Goal: Information Seeking & Learning: Learn about a topic

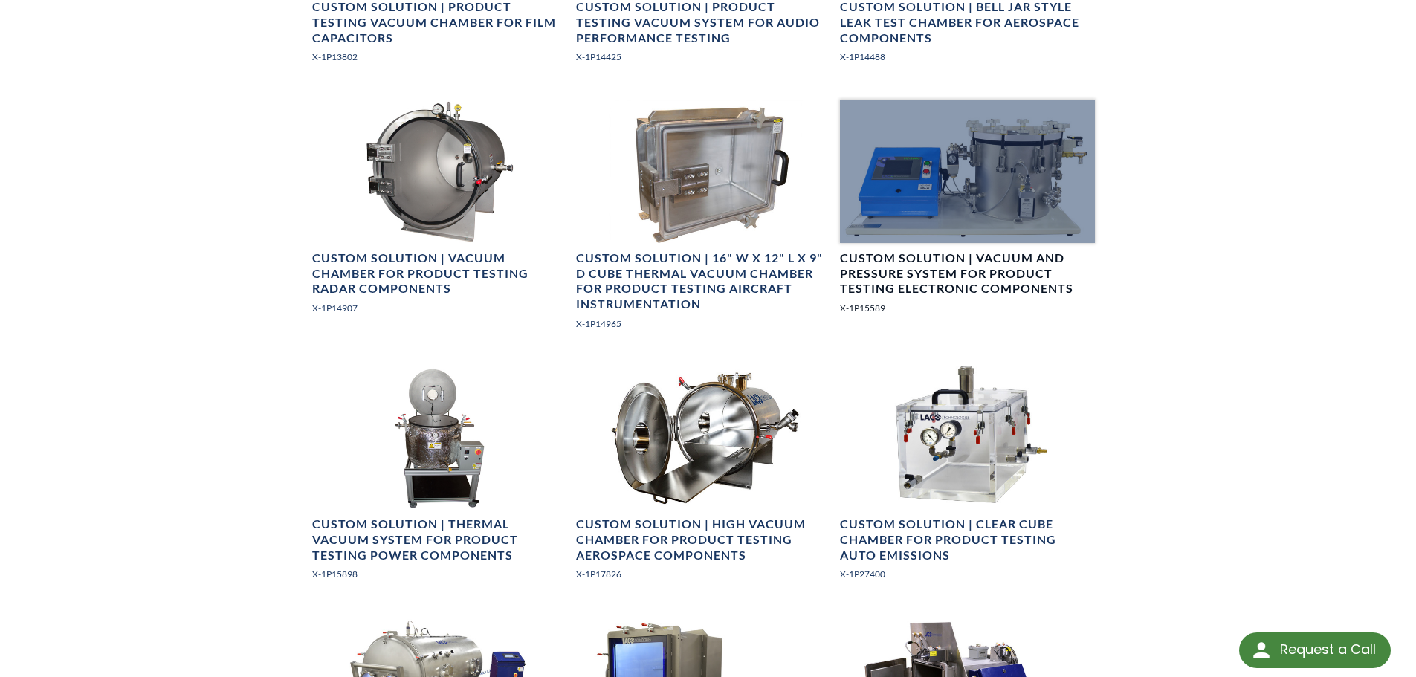
scroll to position [1040, 0]
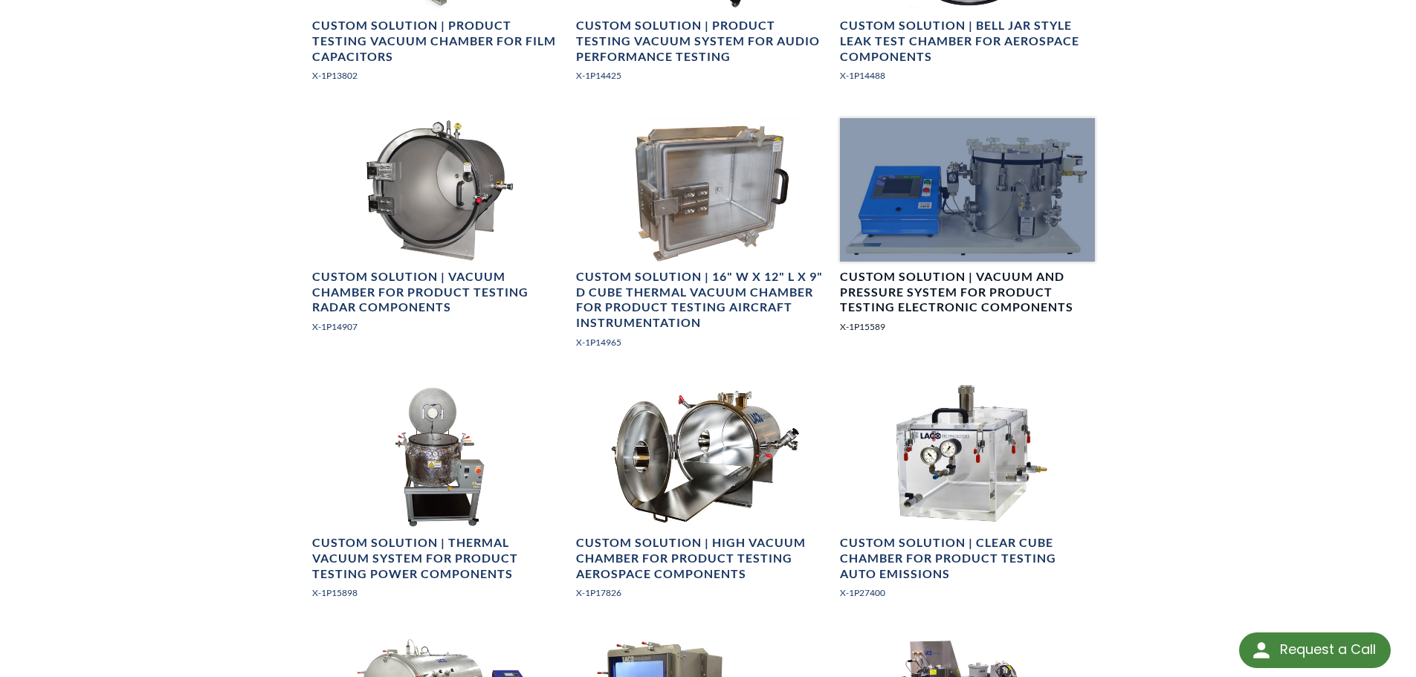
click at [997, 221] on div at bounding box center [967, 189] width 255 height 143
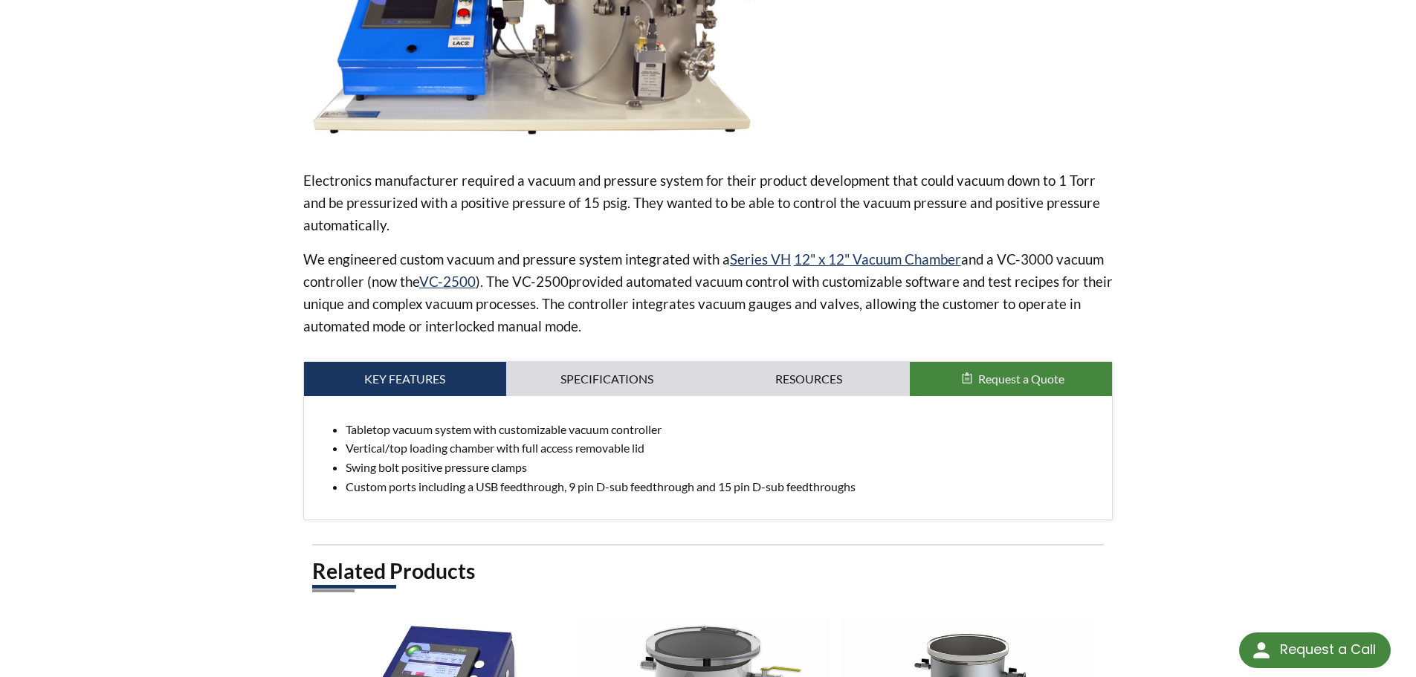
scroll to position [520, 0]
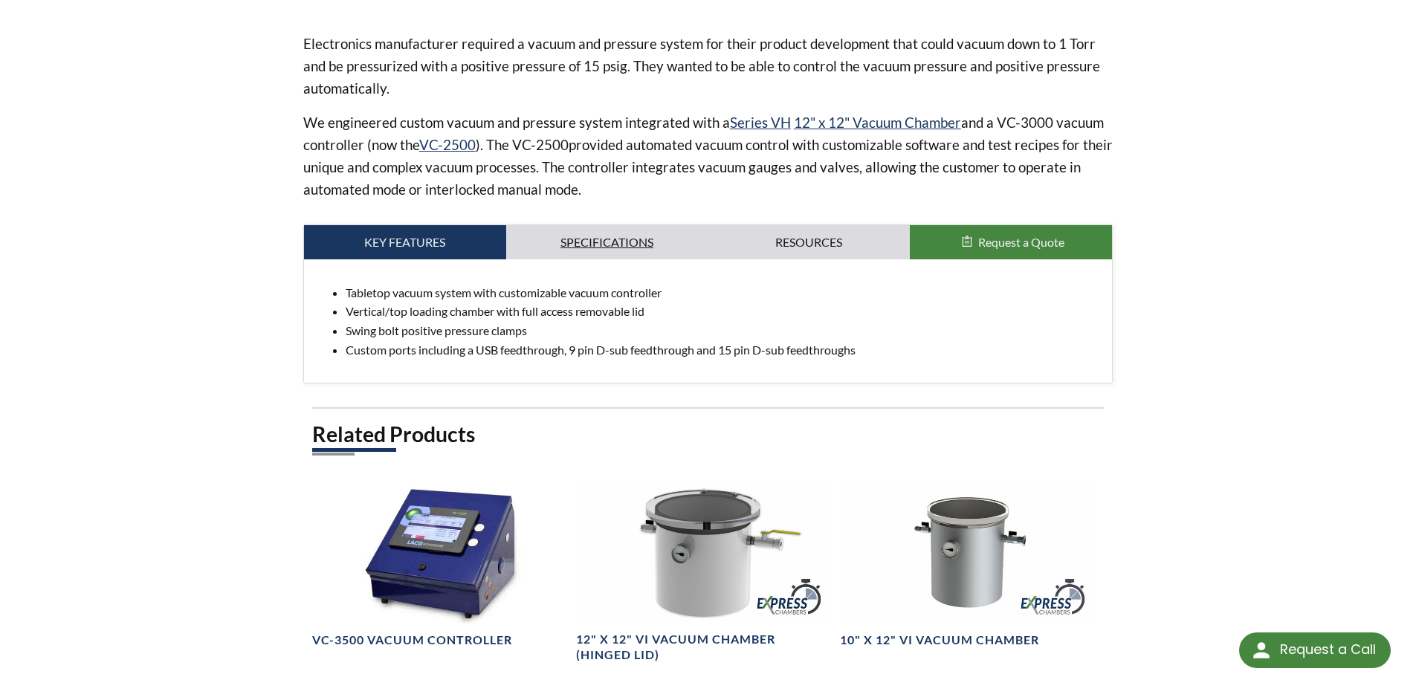
click at [618, 244] on link "Specifications" at bounding box center [607, 242] width 202 height 34
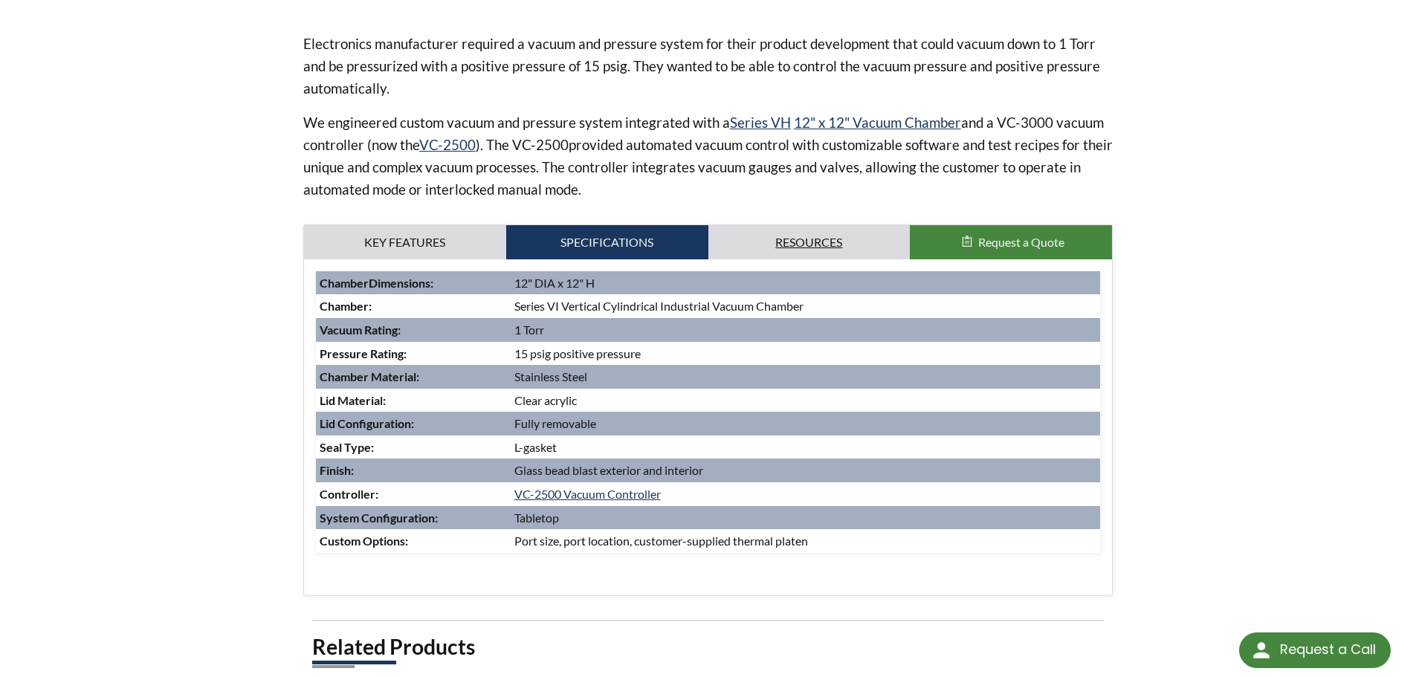
click at [822, 250] on link "Resources" at bounding box center [809, 242] width 202 height 34
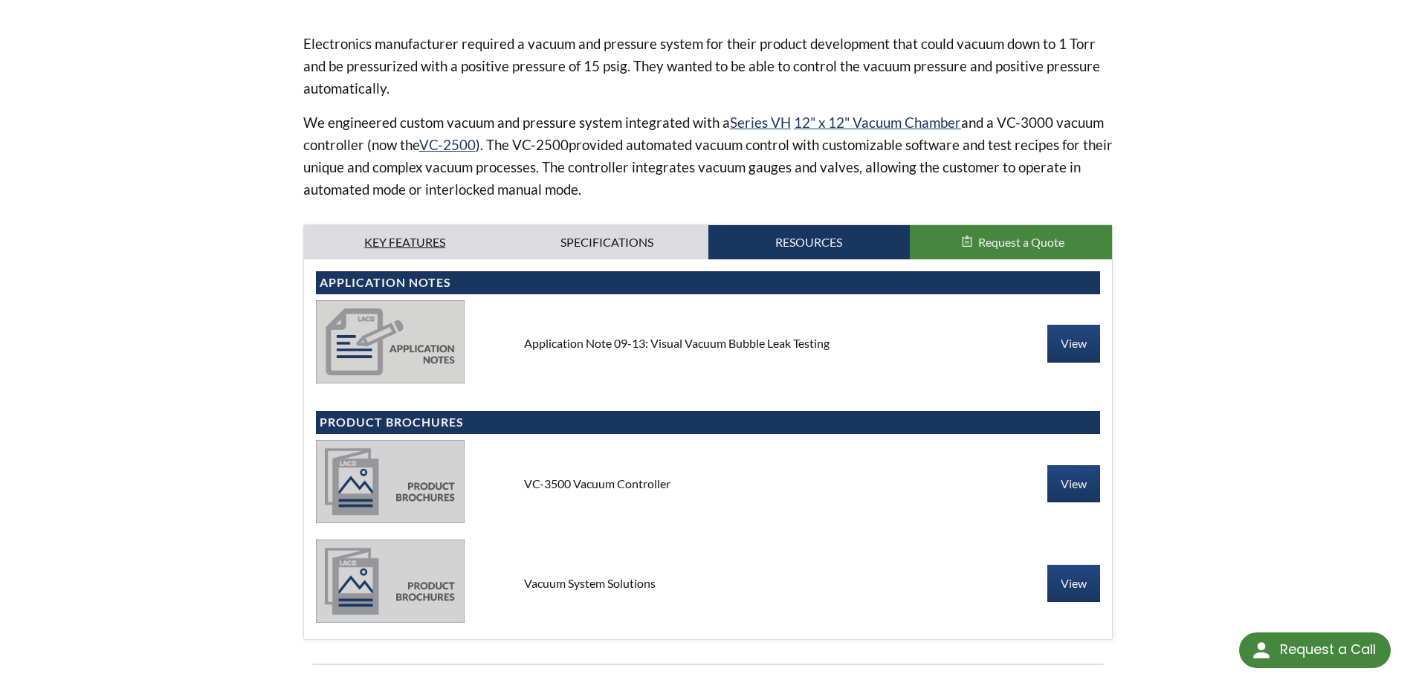
click at [455, 254] on link "Key Features" at bounding box center [405, 242] width 202 height 34
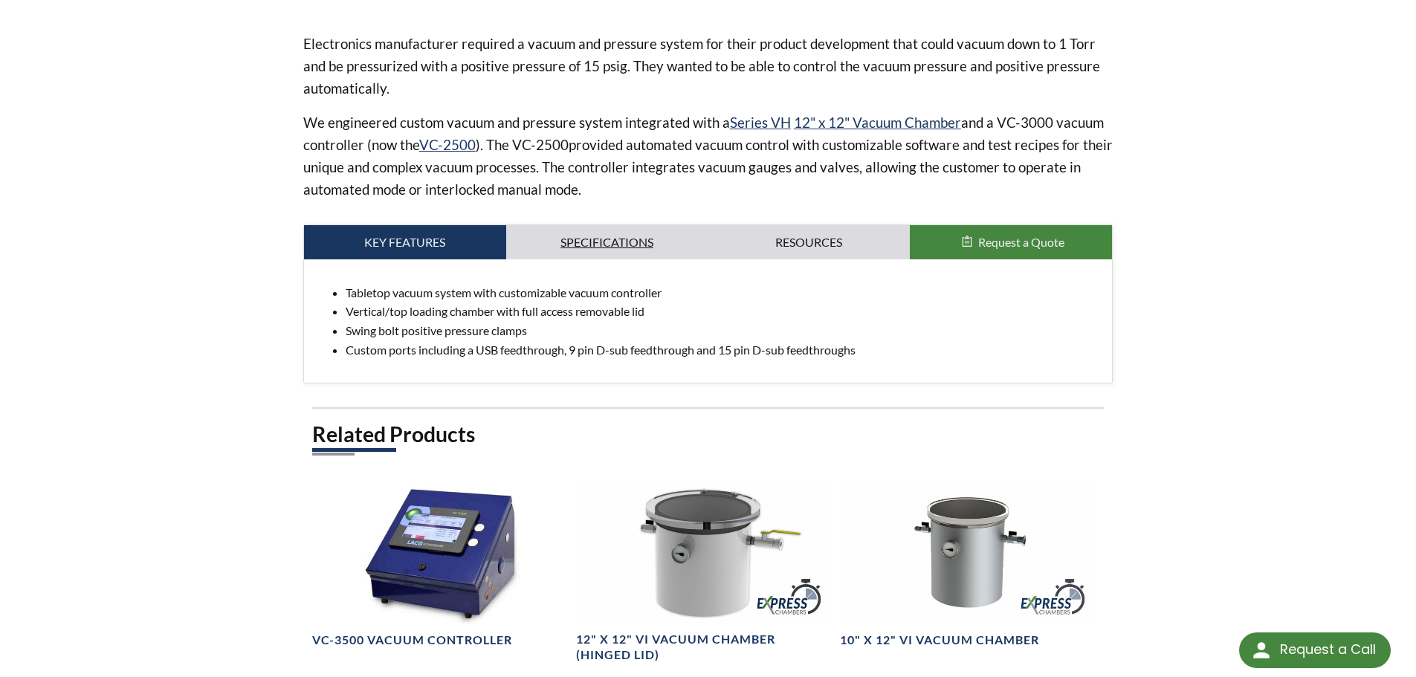
click at [607, 241] on link "Specifications" at bounding box center [607, 242] width 202 height 34
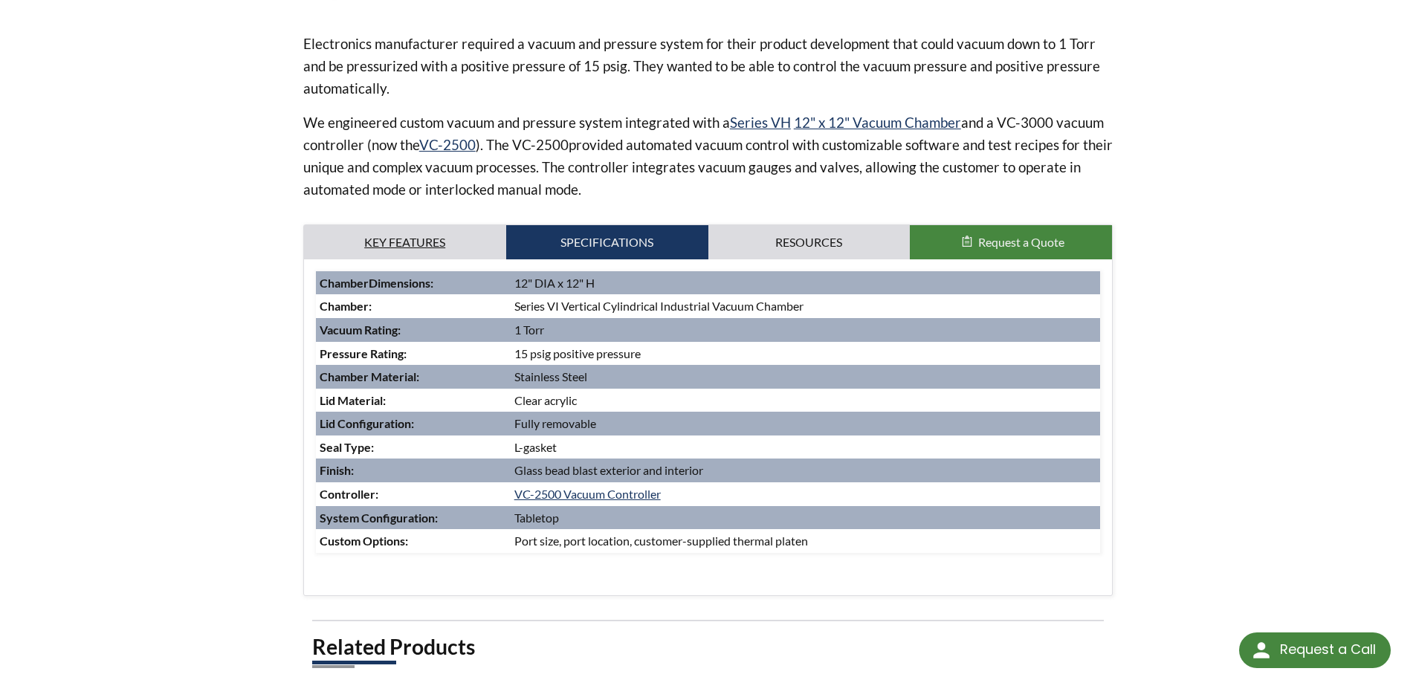
click at [467, 239] on link "Key Features" at bounding box center [405, 242] width 202 height 34
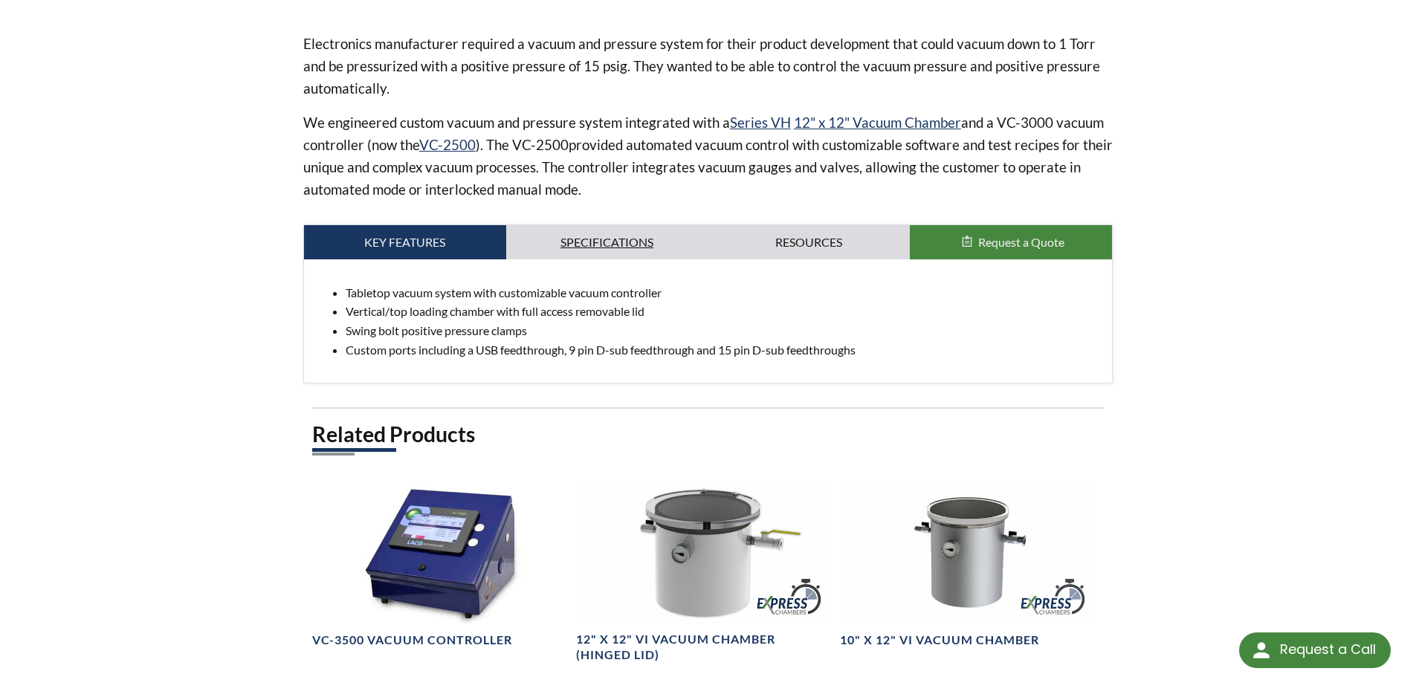
click at [601, 239] on link "Specifications" at bounding box center [607, 242] width 202 height 34
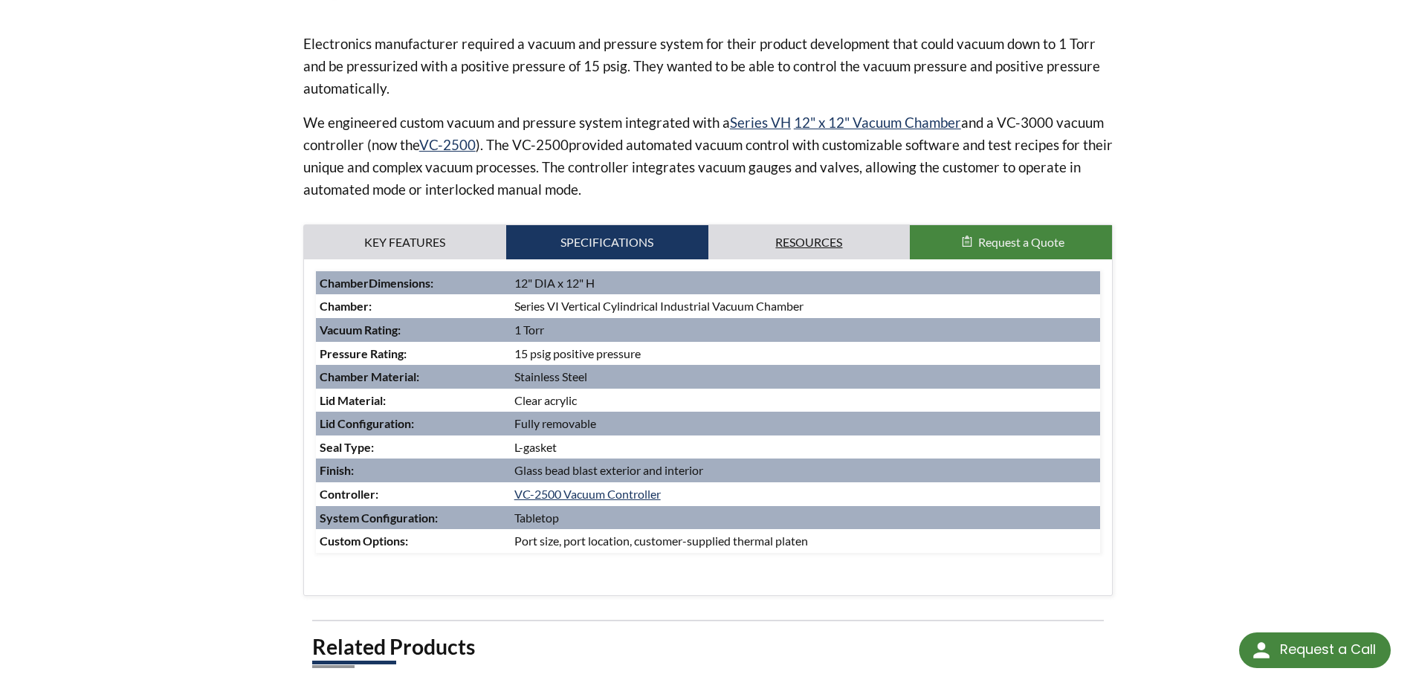
click at [757, 239] on link "Resources" at bounding box center [809, 242] width 202 height 34
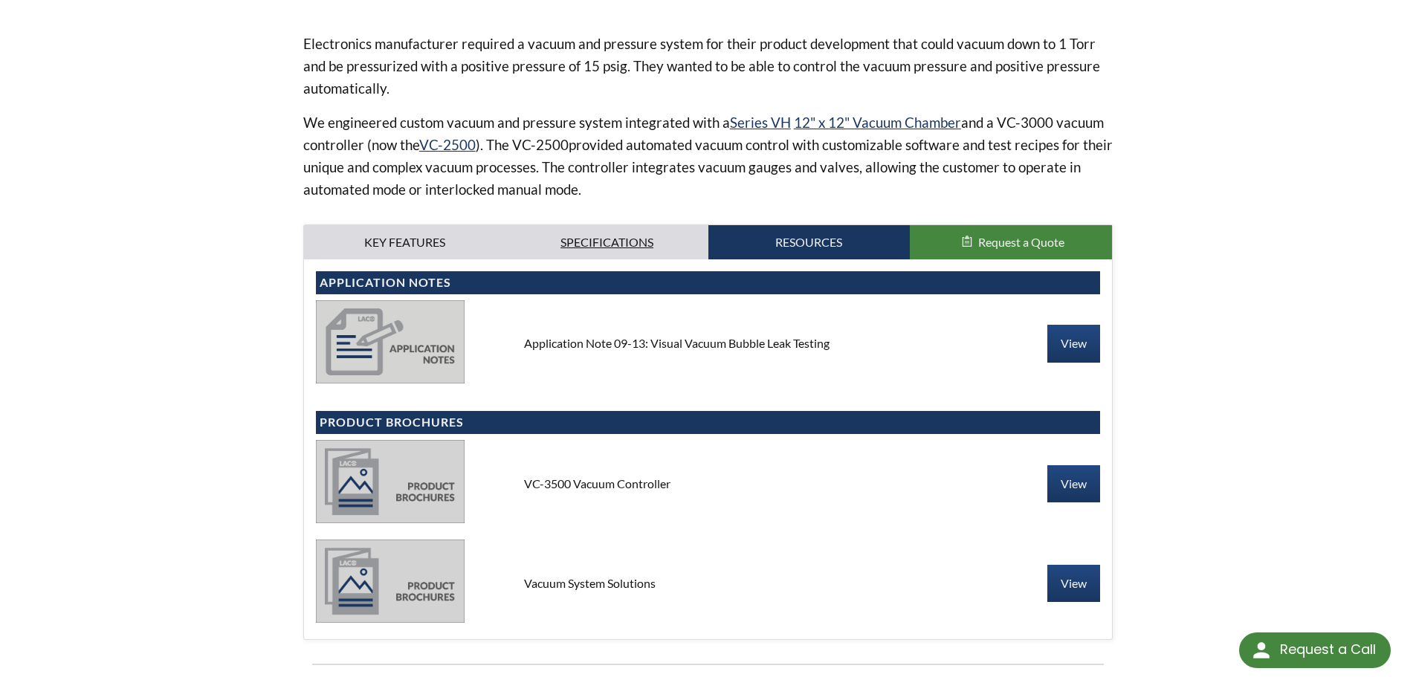
click at [637, 239] on link "Specifications" at bounding box center [607, 242] width 202 height 34
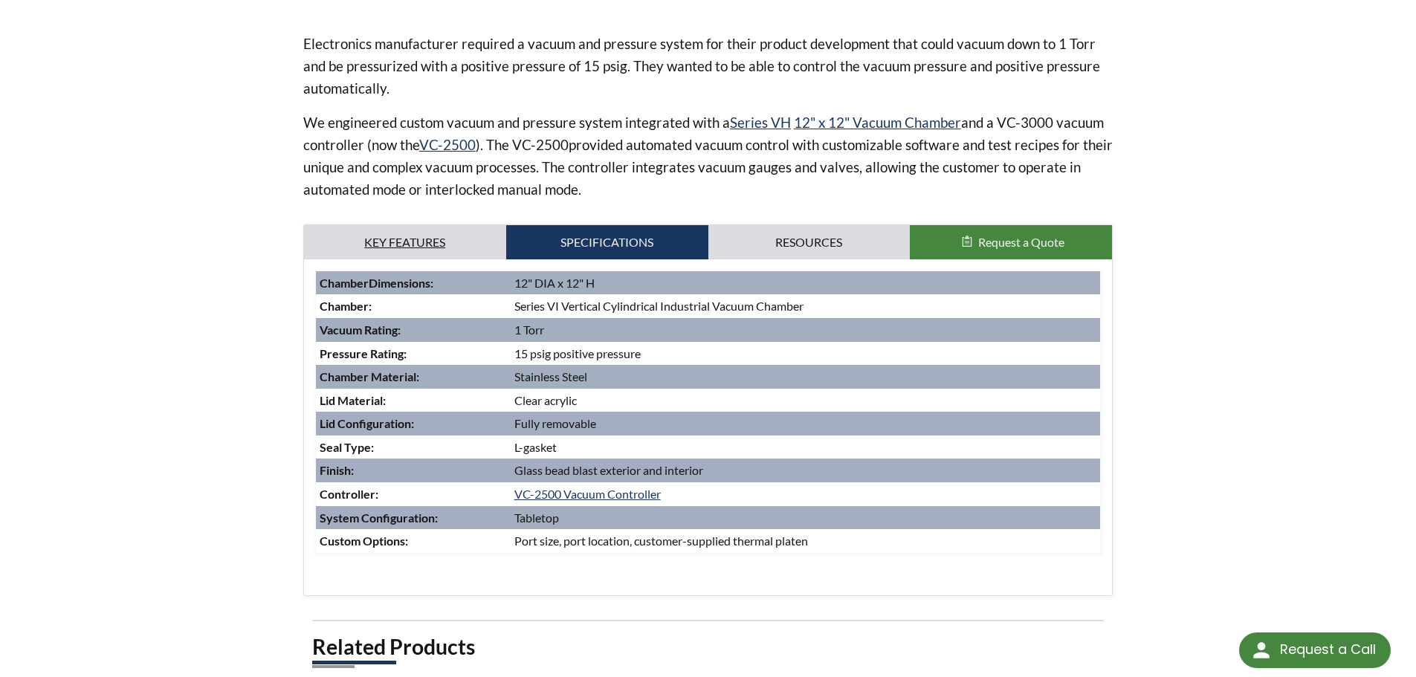
click at [424, 240] on link "Key Features" at bounding box center [405, 242] width 202 height 34
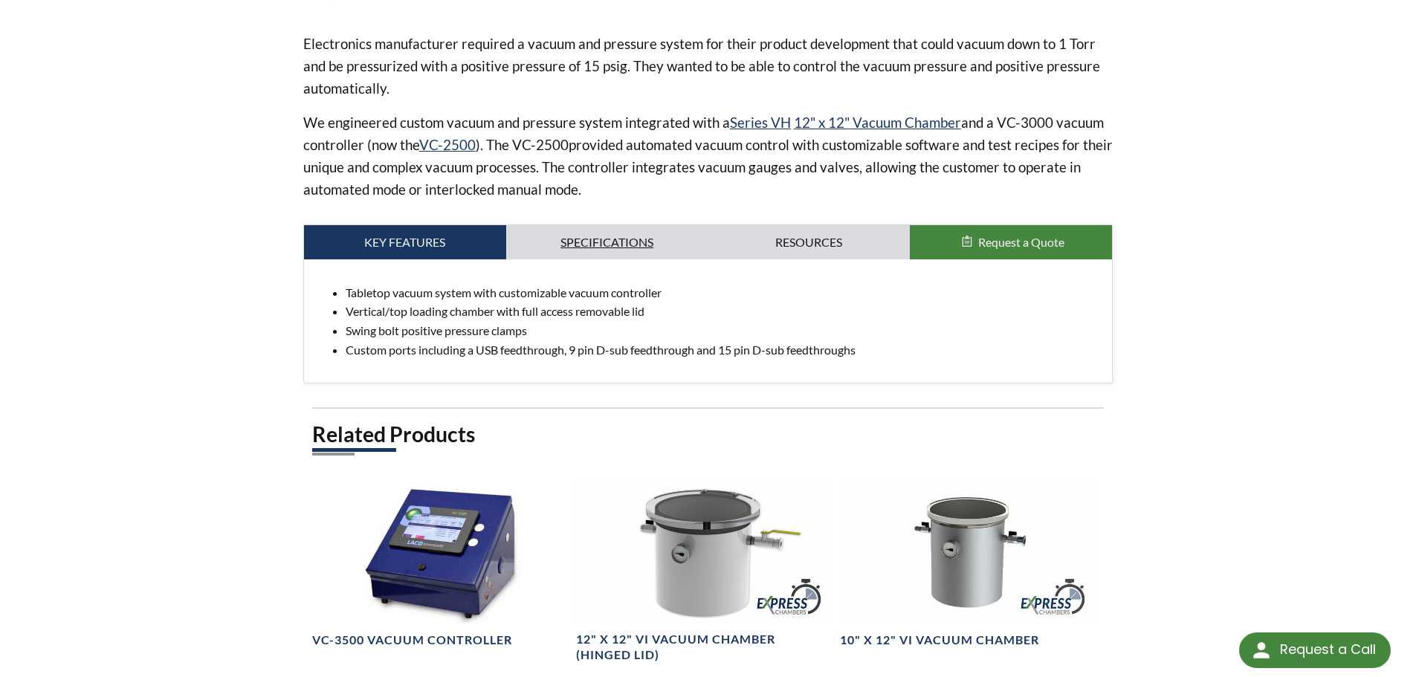
click at [547, 239] on link "Specifications" at bounding box center [607, 242] width 202 height 34
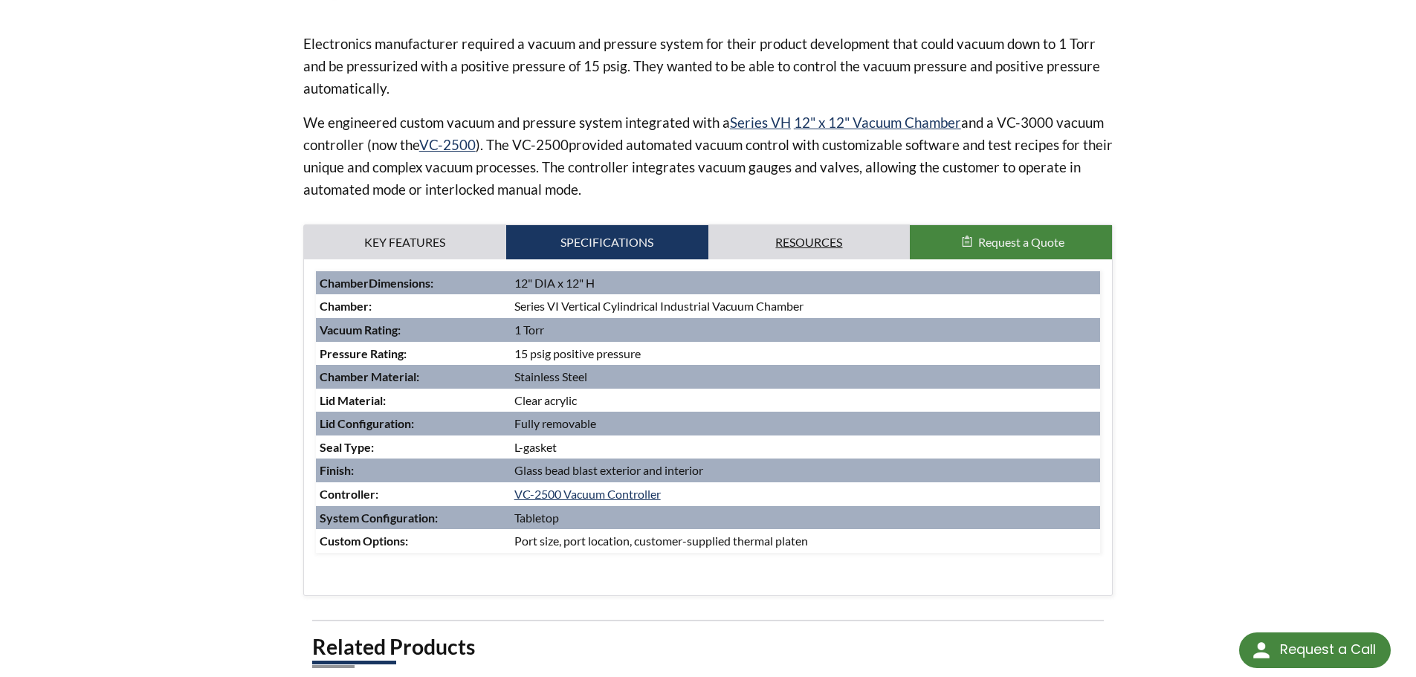
click at [740, 239] on link "Resources" at bounding box center [809, 242] width 202 height 34
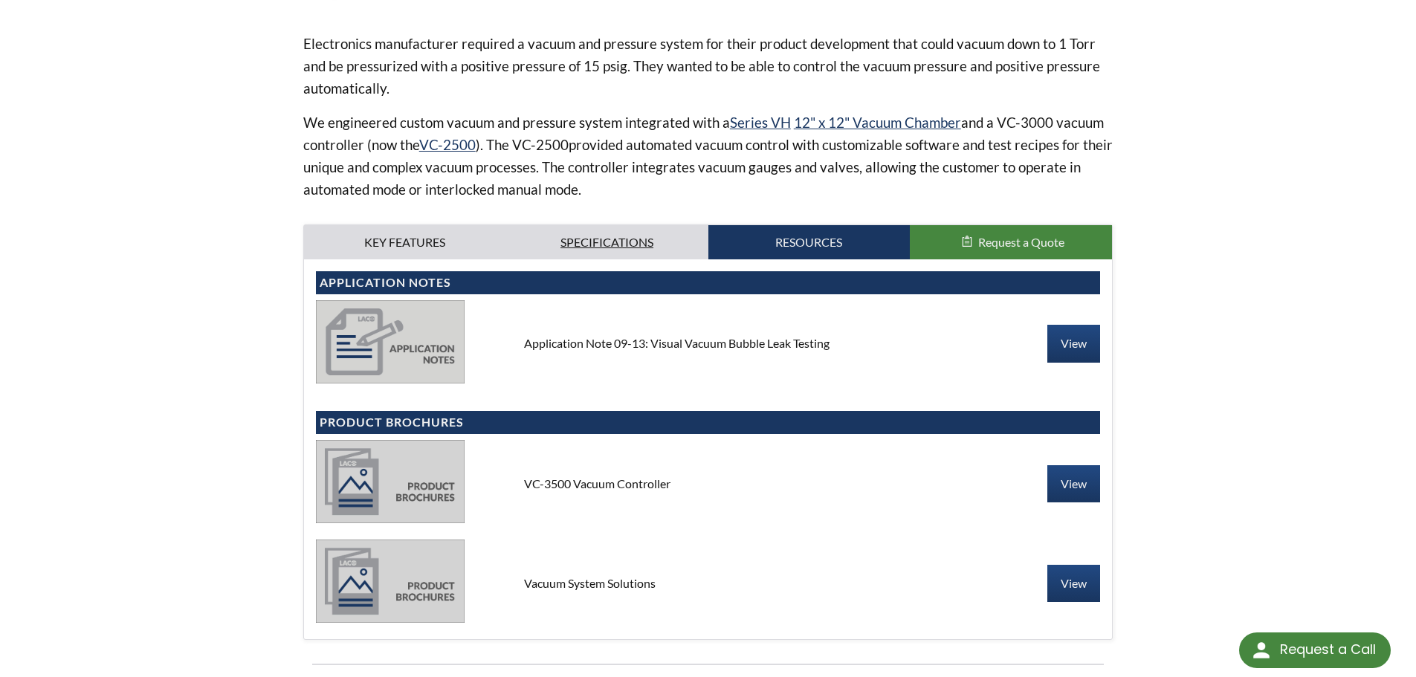
click at [614, 244] on link "Specifications" at bounding box center [607, 242] width 202 height 34
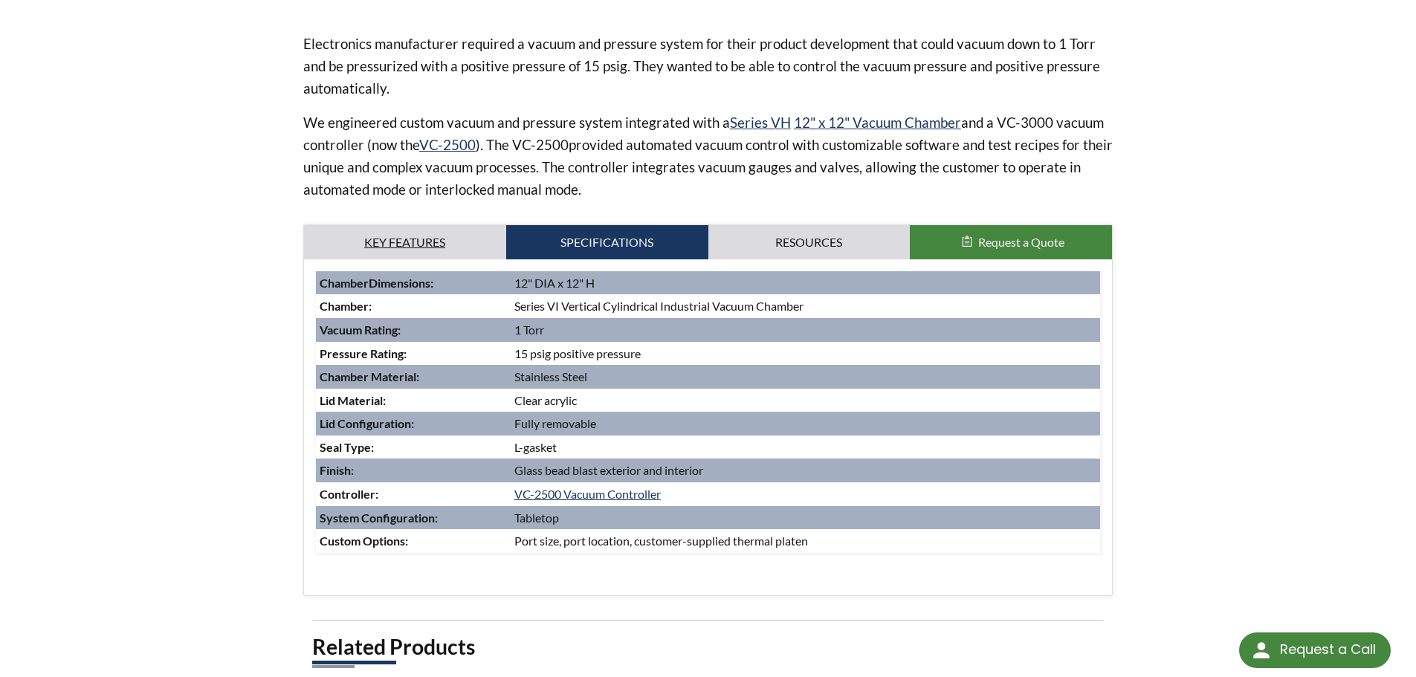
click at [461, 246] on link "Key Features" at bounding box center [405, 242] width 202 height 34
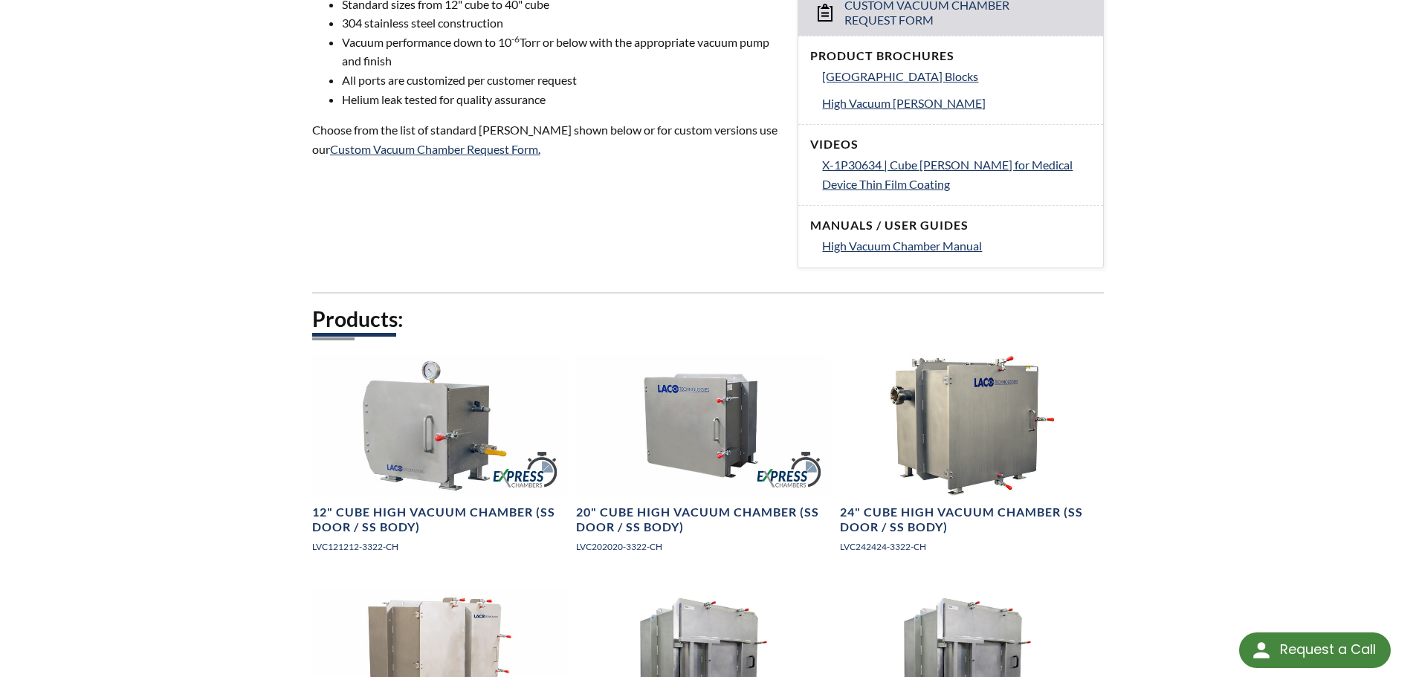
scroll to position [817, 0]
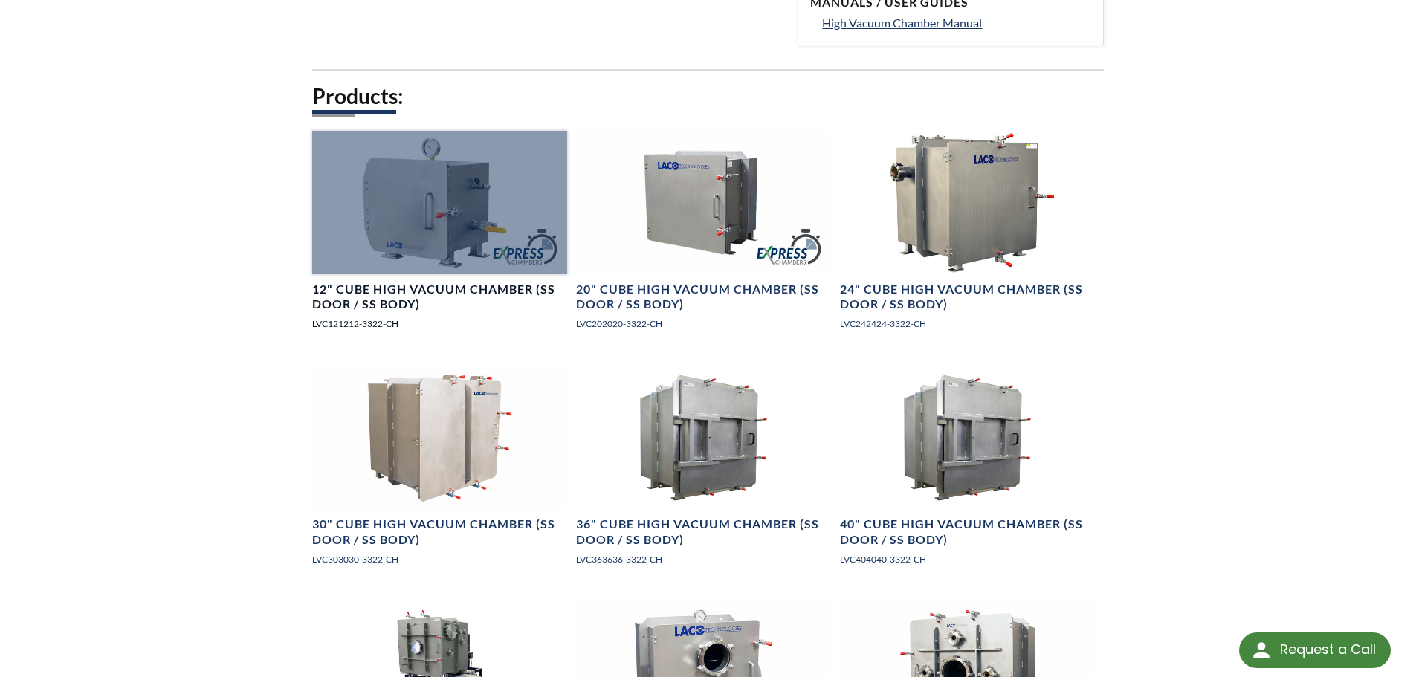
click at [443, 296] on h4 "12" Cube High Vacuum Chamber (SS Door / SS Body)" at bounding box center [439, 297] width 255 height 31
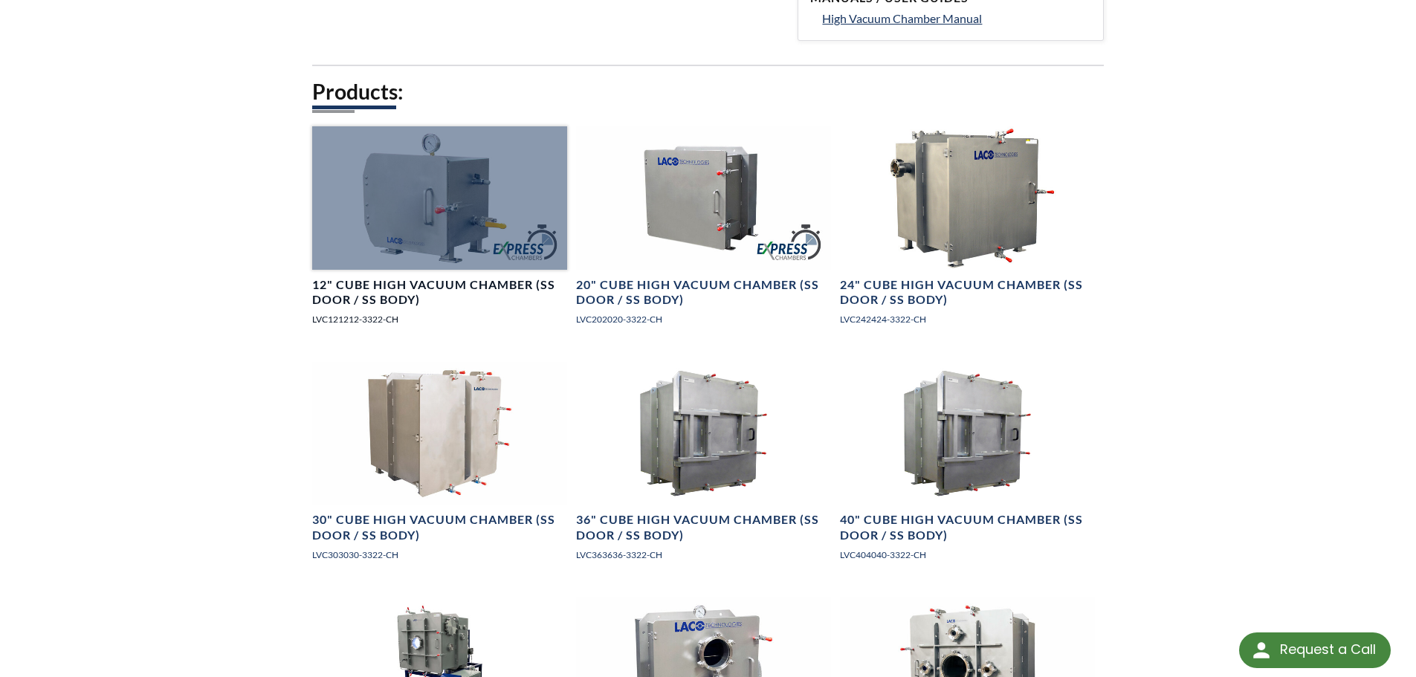
scroll to position [818, 0]
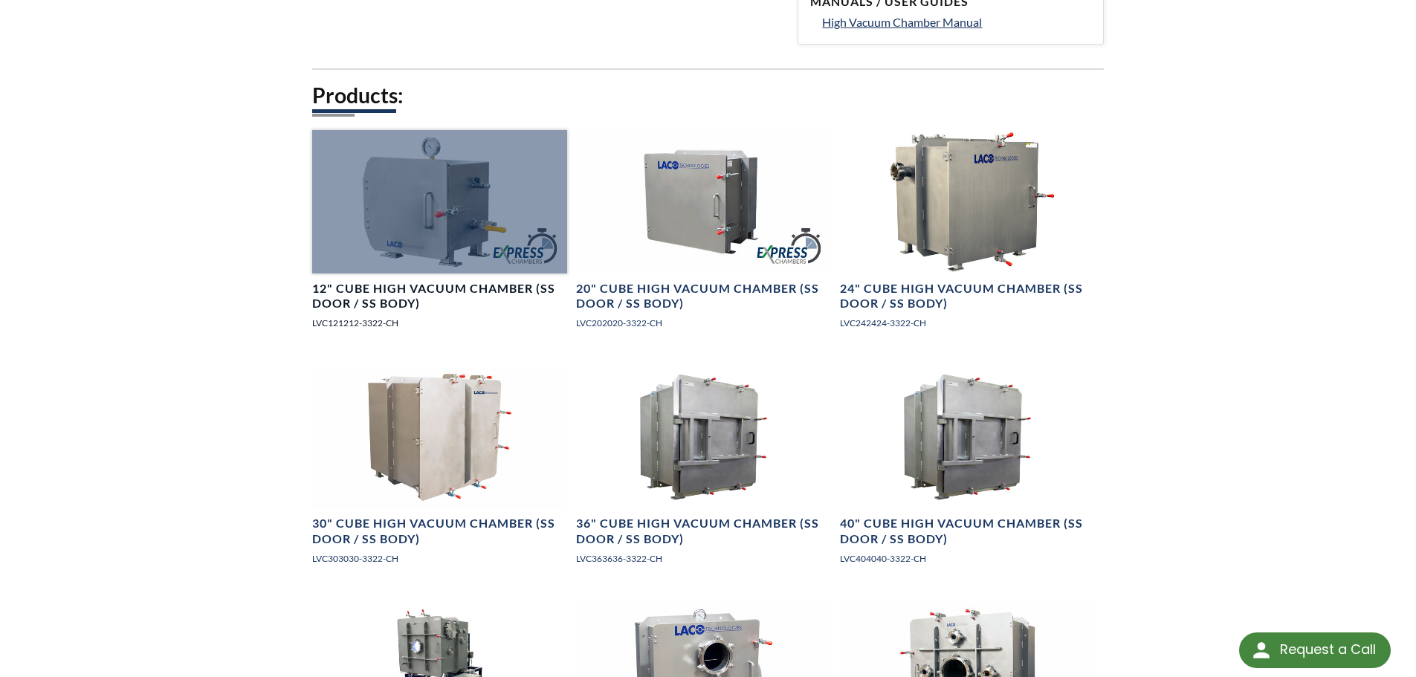
click at [442, 221] on div at bounding box center [439, 201] width 255 height 143
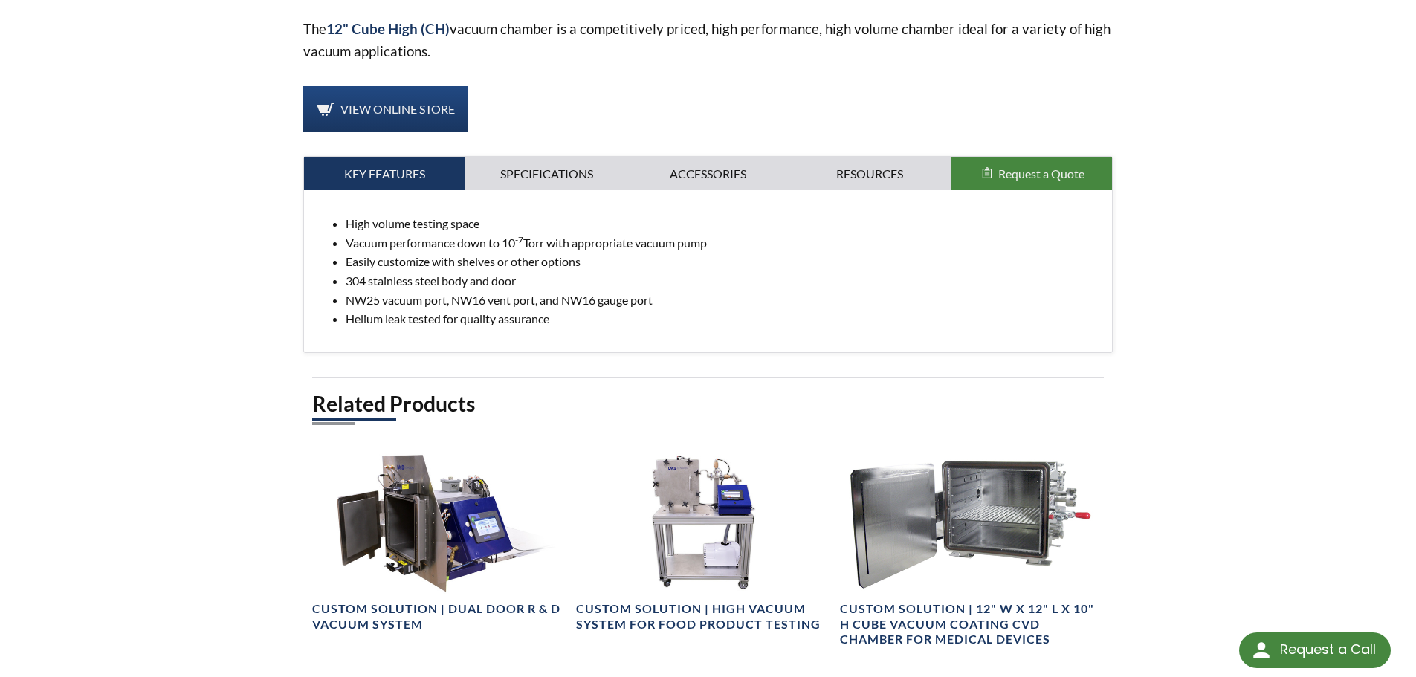
scroll to position [520, 0]
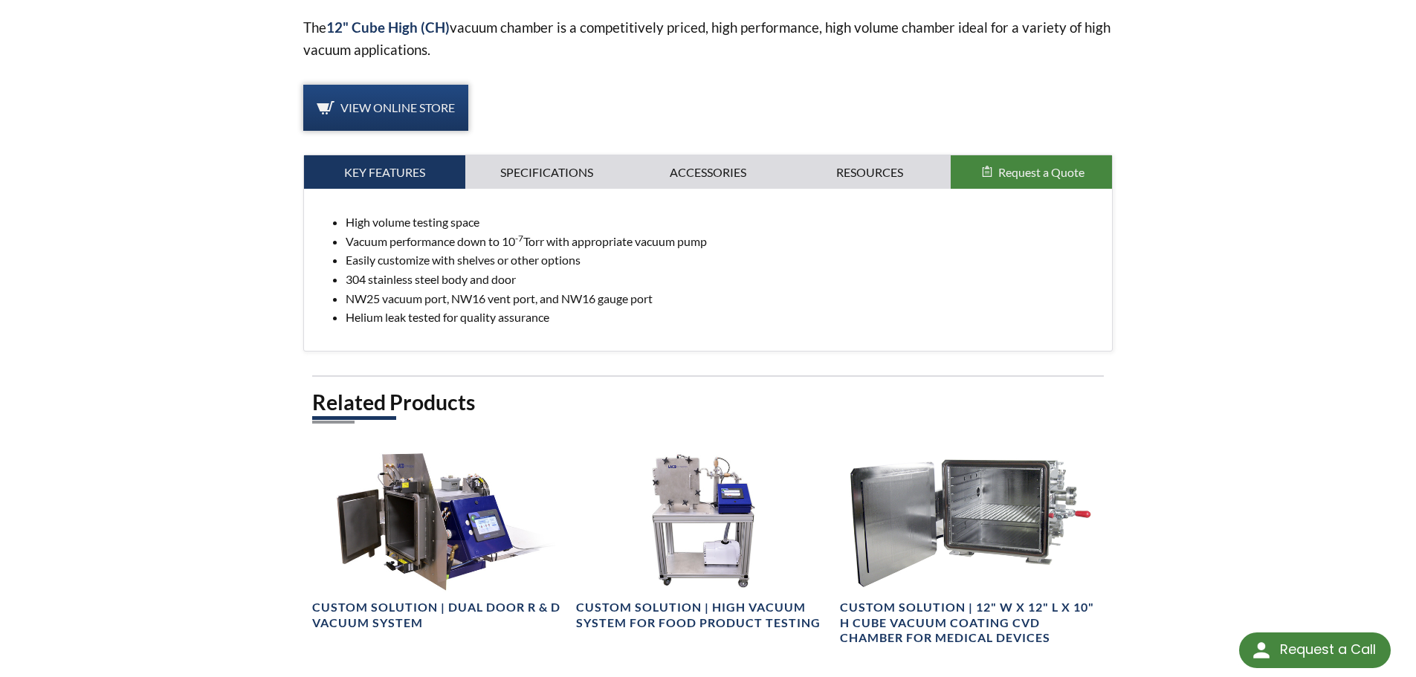
click at [453, 97] on link "View Online Store" at bounding box center [385, 108] width 165 height 46
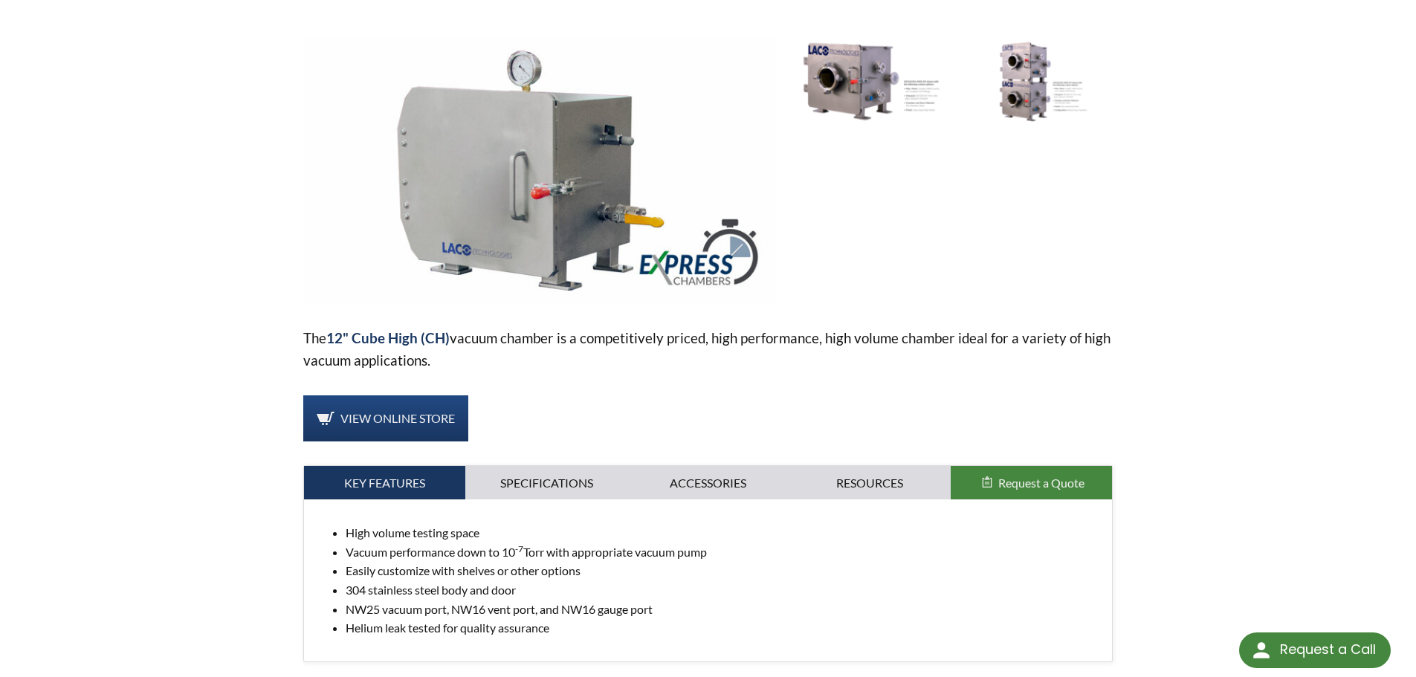
scroll to position [372, 0]
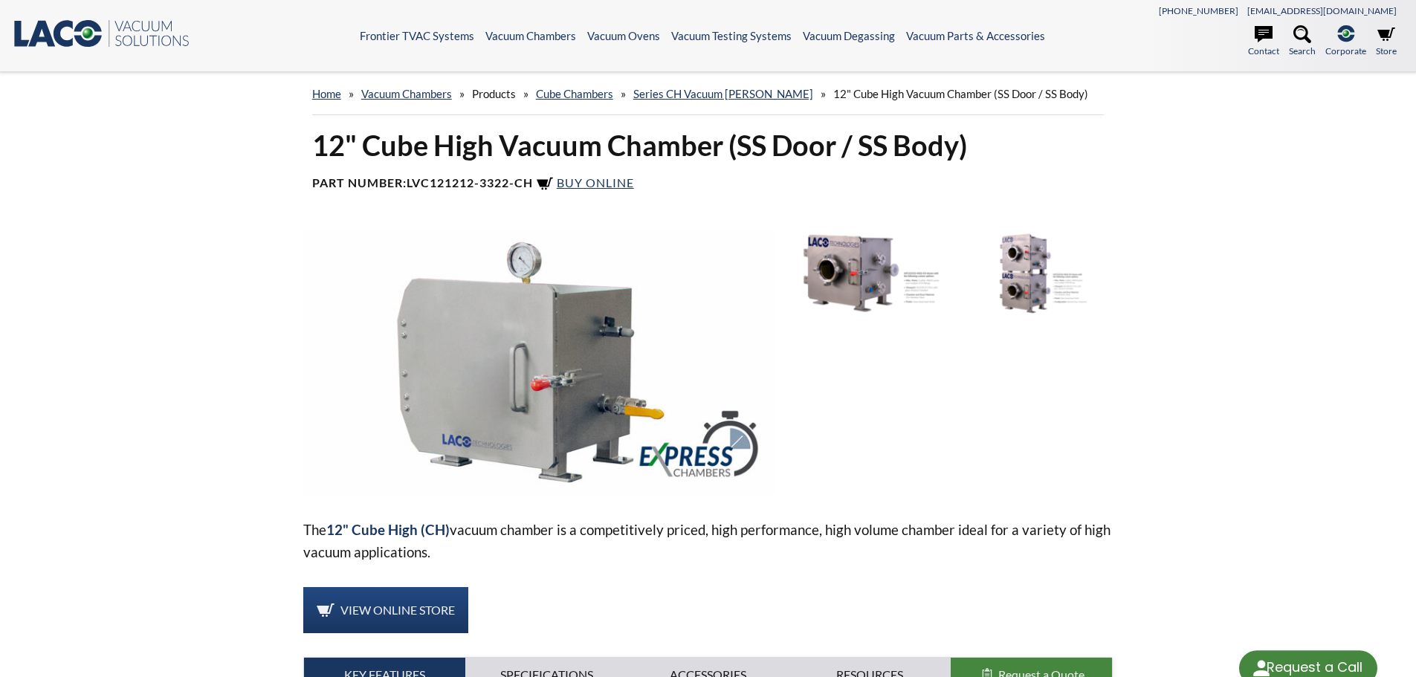
select select "Language Translate Widget"
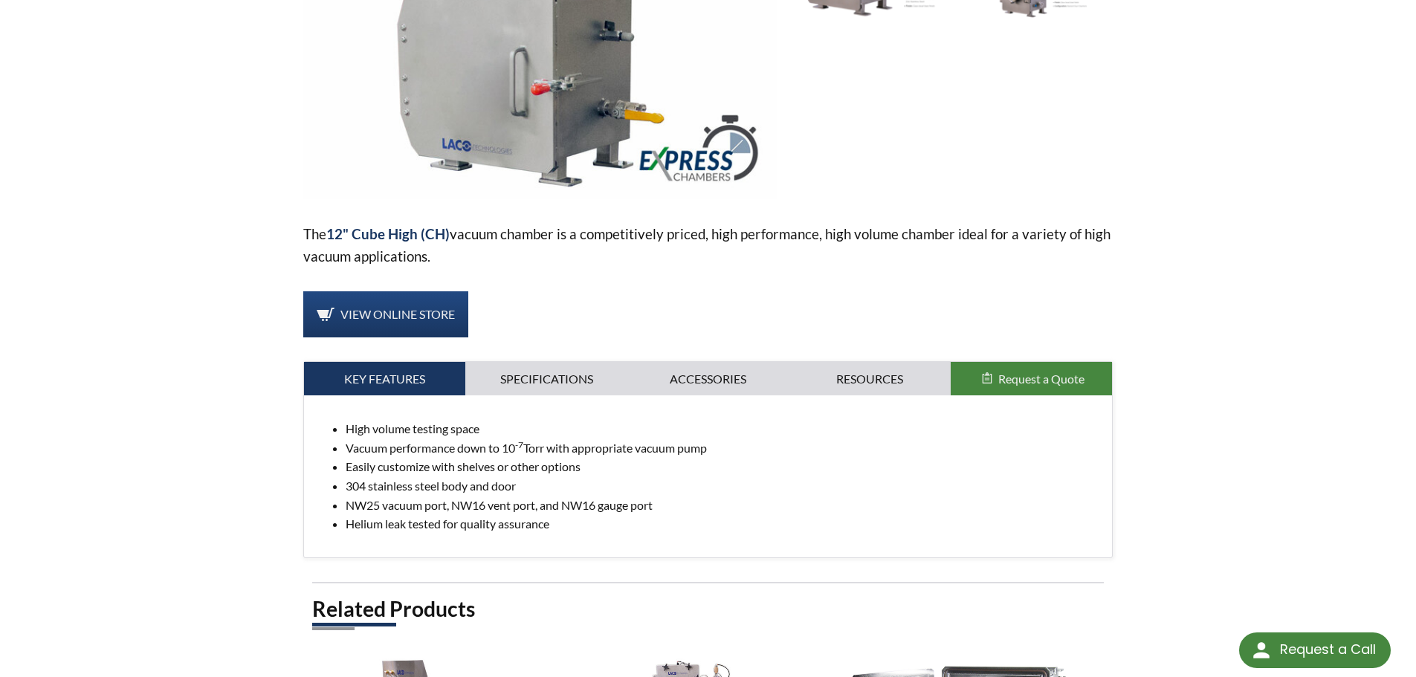
scroll to position [297, 0]
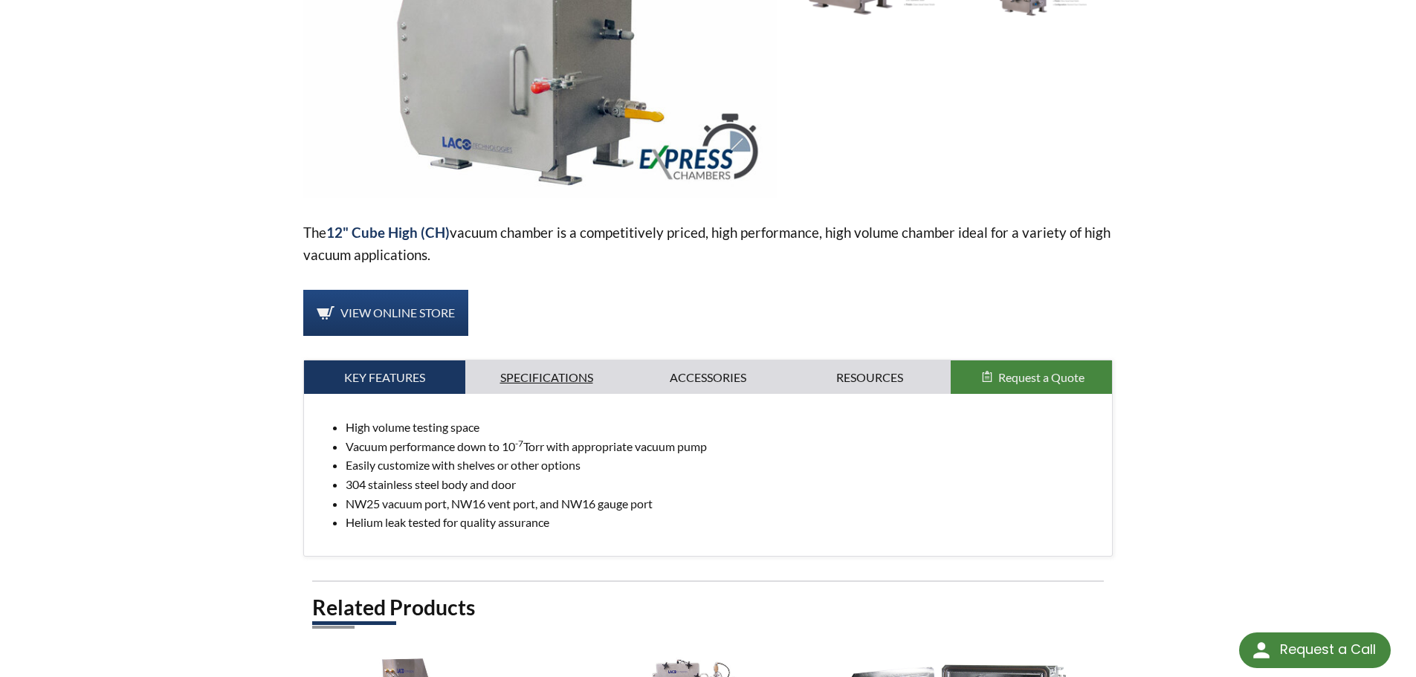
click at [584, 373] on link "Specifications" at bounding box center [546, 377] width 162 height 34
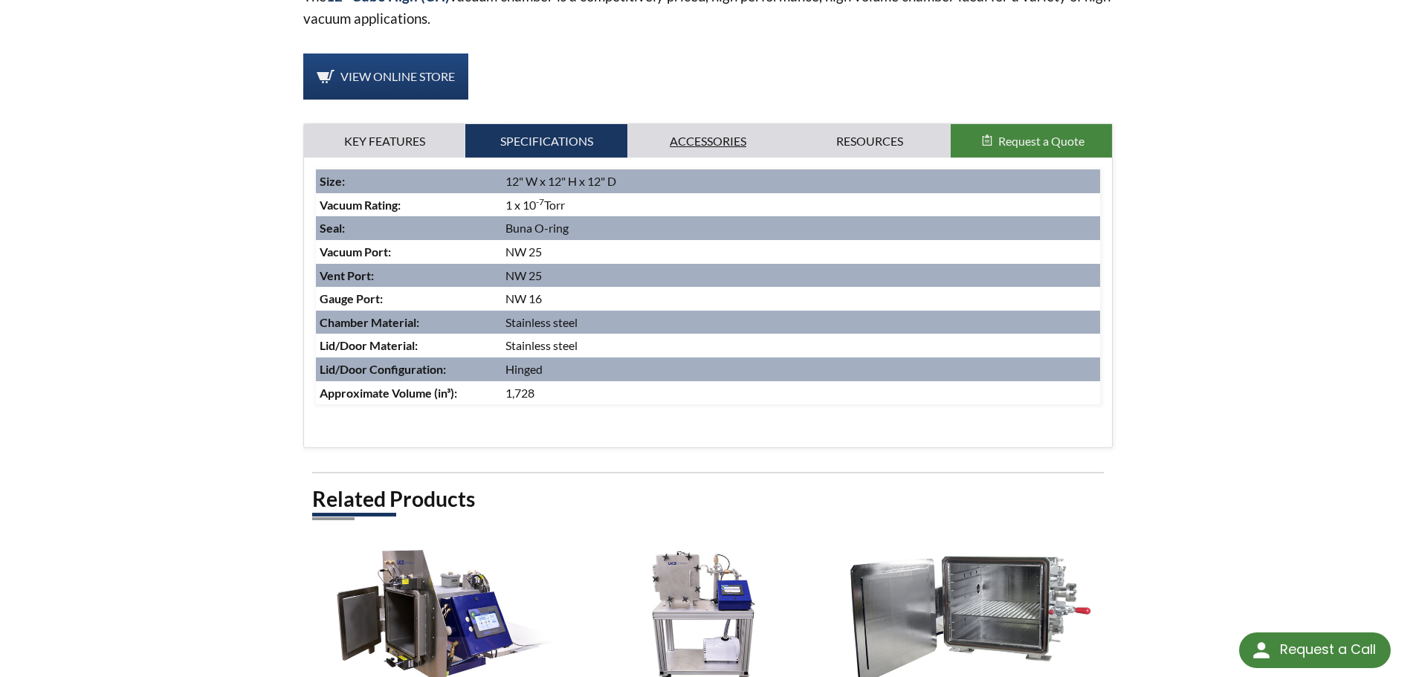
scroll to position [520, 0]
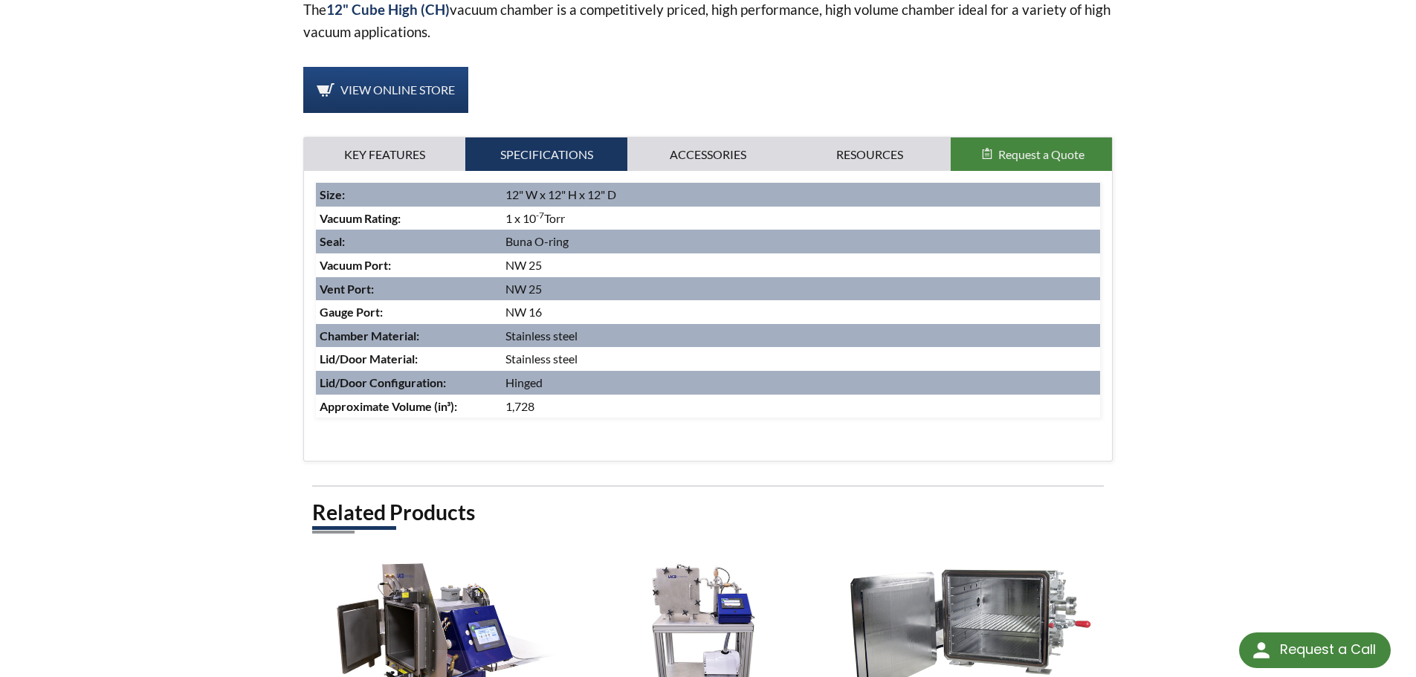
click at [728, 174] on div "High volume testing space Vacuum performance down to 10 -7 Torr with appropriat…" at bounding box center [708, 316] width 808 height 290
click at [730, 167] on link "Accessories" at bounding box center [708, 154] width 162 height 34
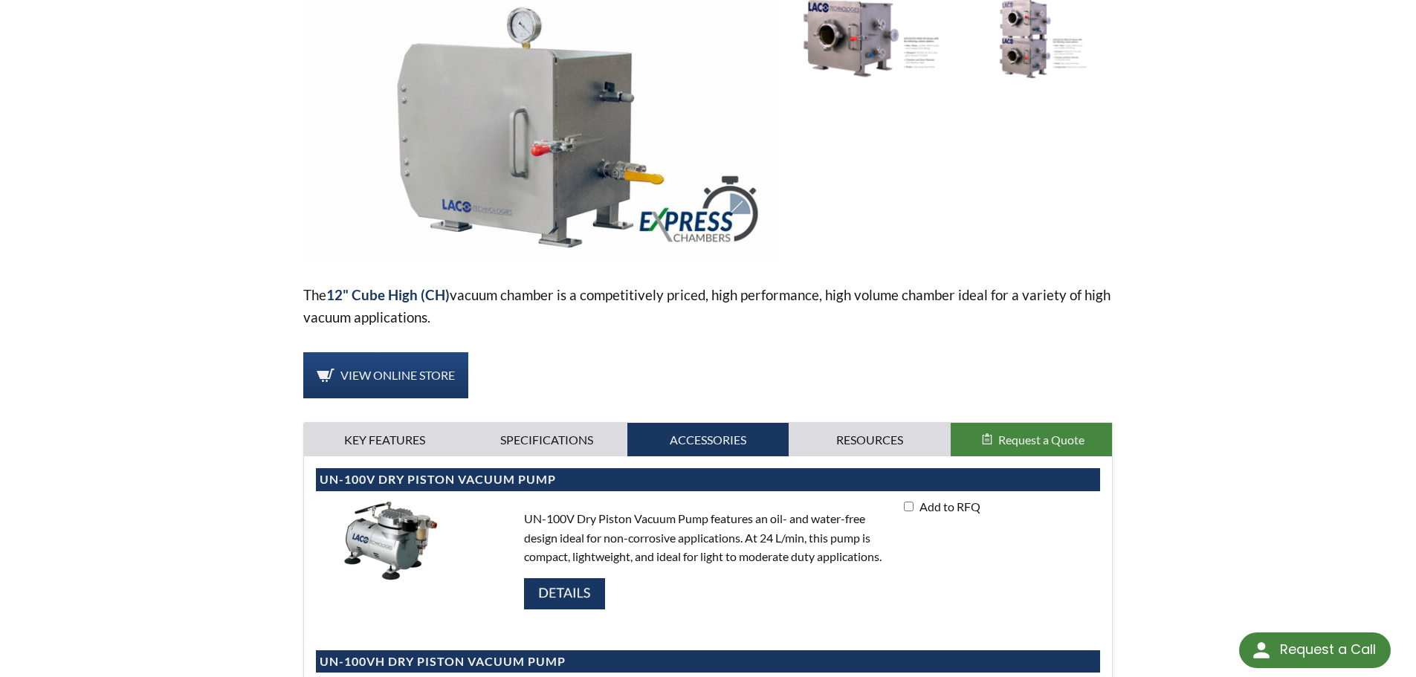
scroll to position [223, 0]
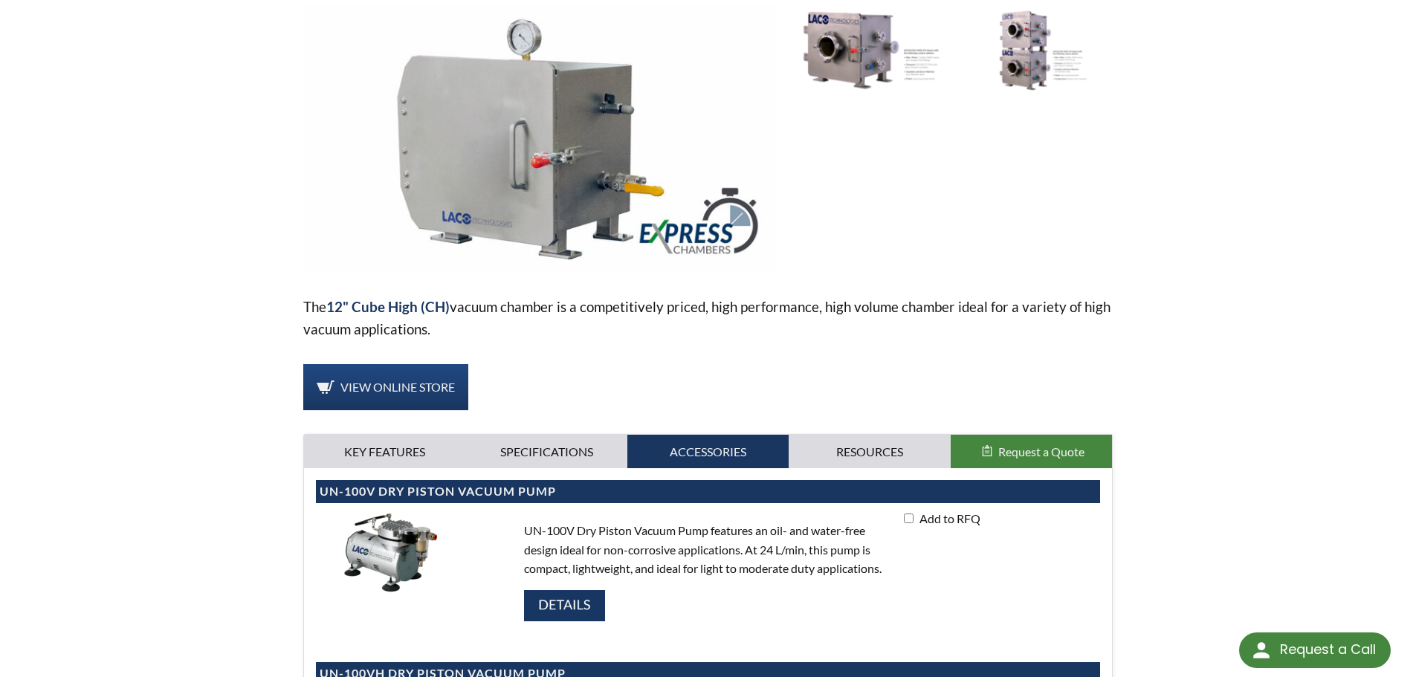
click at [874, 447] on link "Resources" at bounding box center [869, 452] width 162 height 34
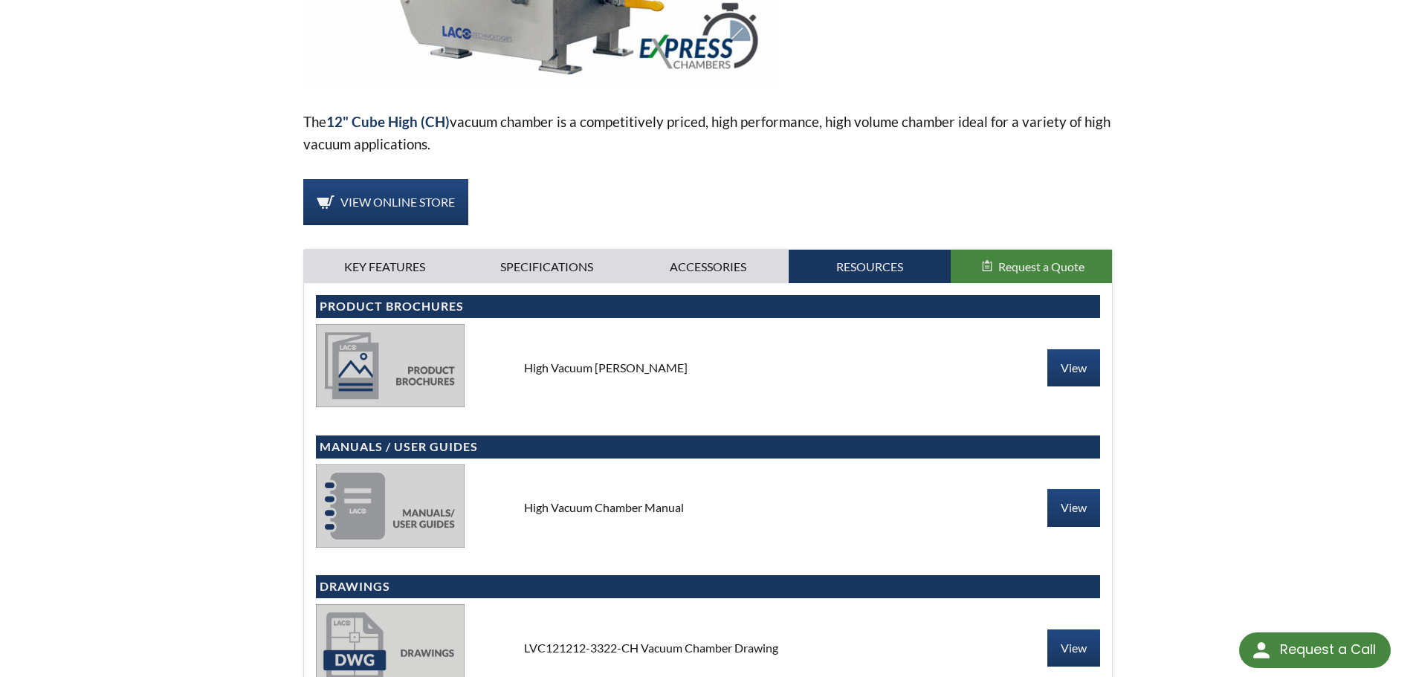
scroll to position [594, 0]
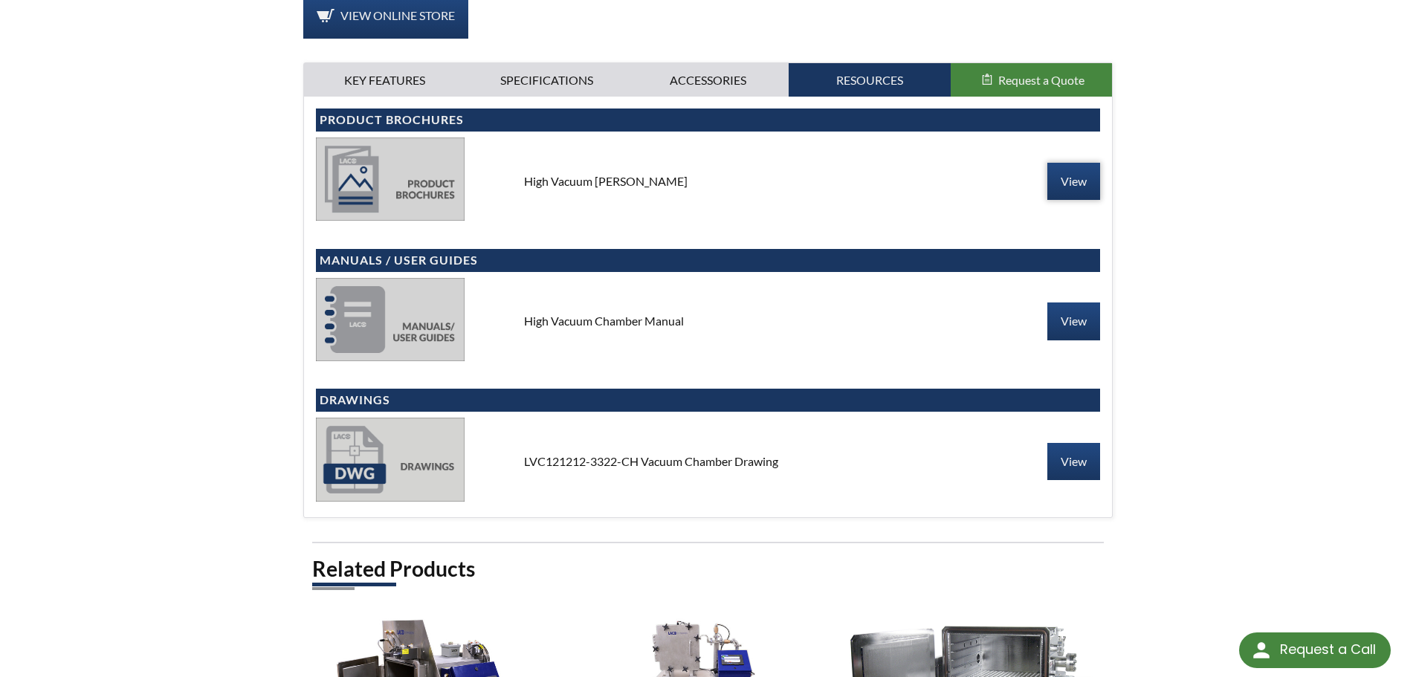
click at [1077, 179] on link "View" at bounding box center [1073, 181] width 53 height 37
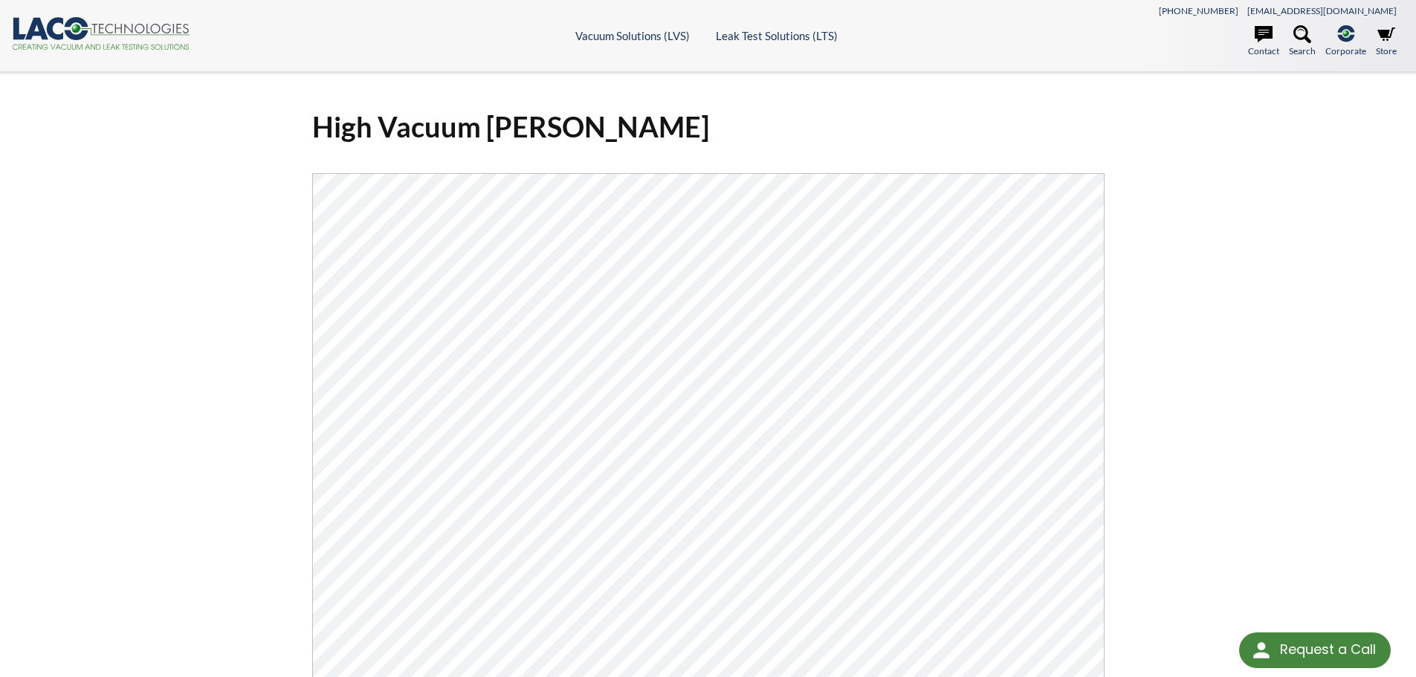
select select "Language Translate Widget"
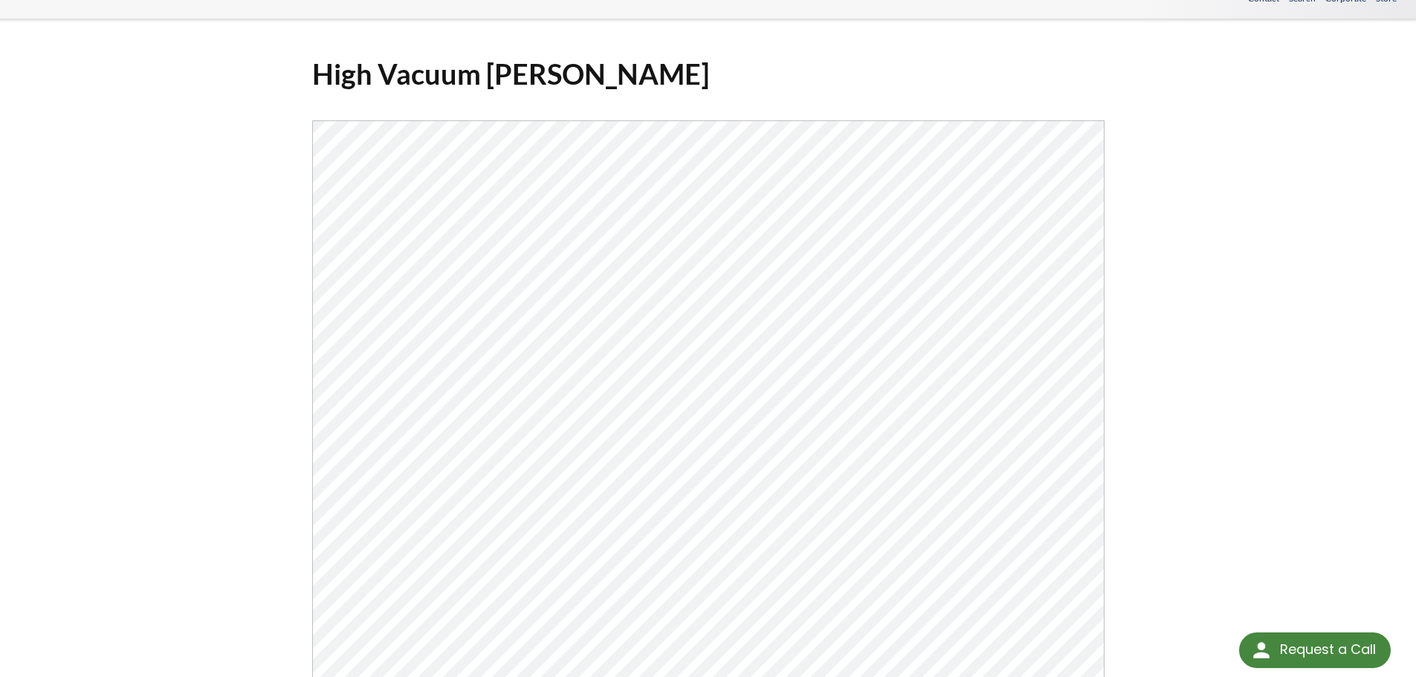
scroll to position [45, 0]
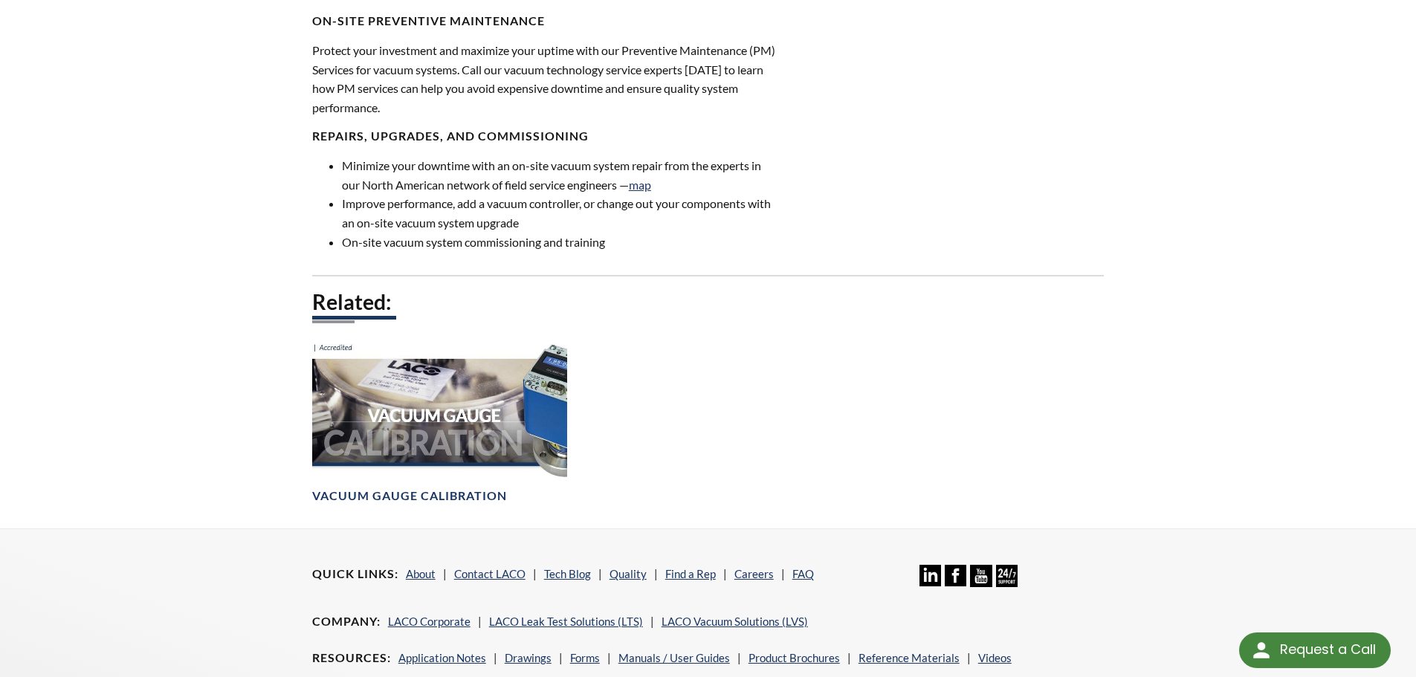
scroll to position [817, 0]
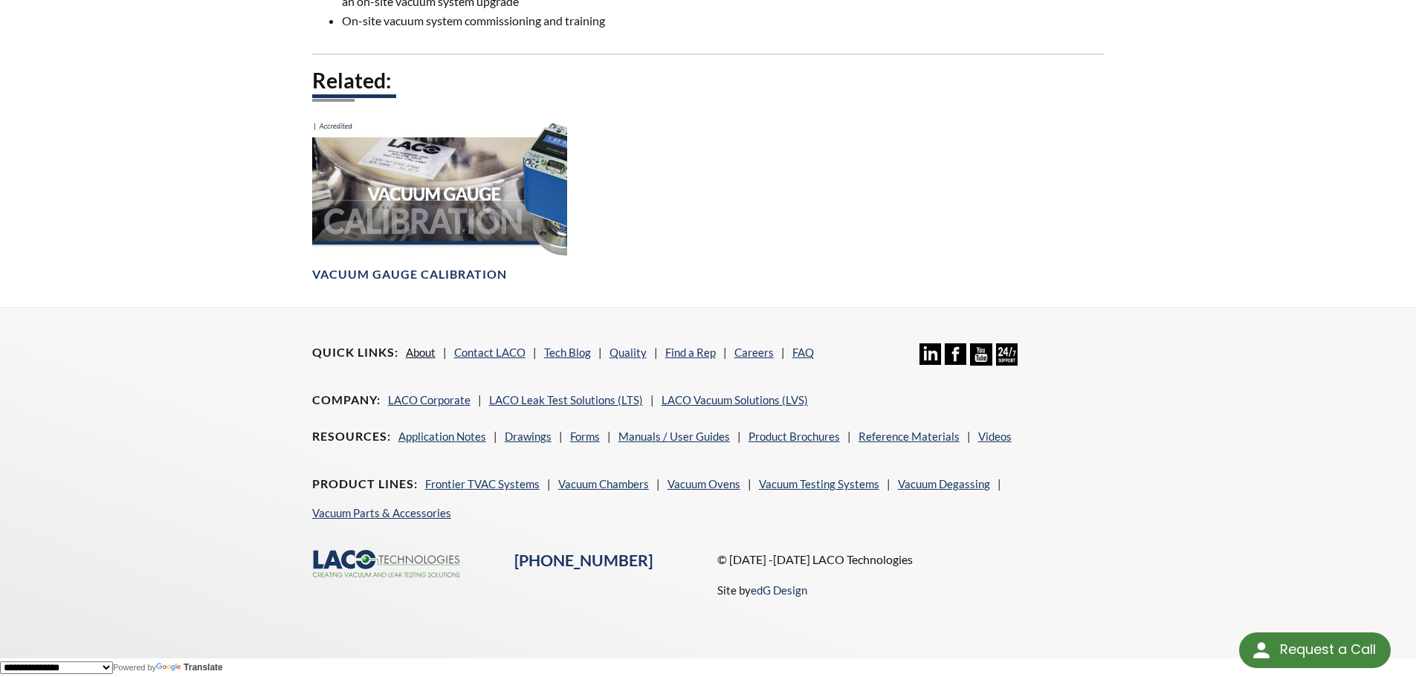
click at [424, 349] on link "About" at bounding box center [421, 352] width 30 height 13
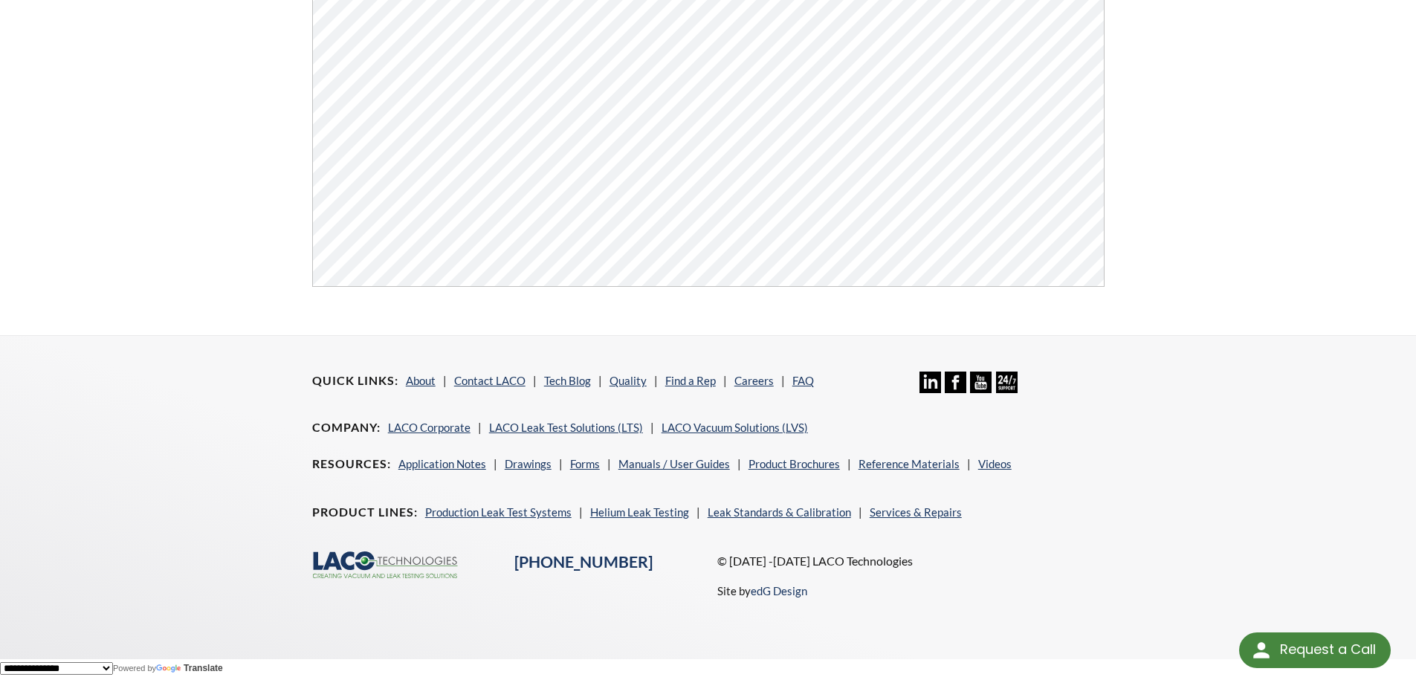
scroll to position [565, 0]
click at [1139, 472] on div "Quick Links About Contact LACO Tech Blog Quality Find a Rep Careers FAQ Linkedi…" at bounding box center [708, 484] width 951 height 299
click at [895, 461] on link "Reference Materials" at bounding box center [908, 462] width 101 height 13
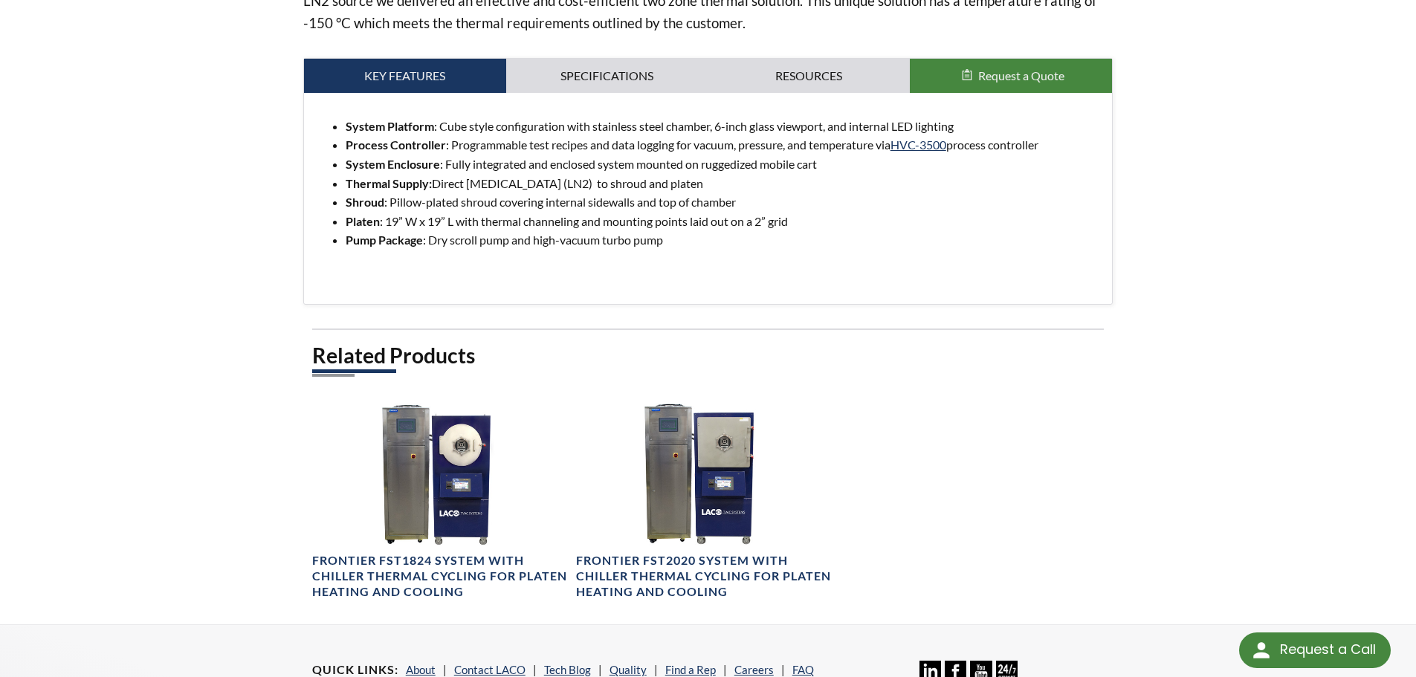
scroll to position [669, 0]
